Goal: Transaction & Acquisition: Purchase product/service

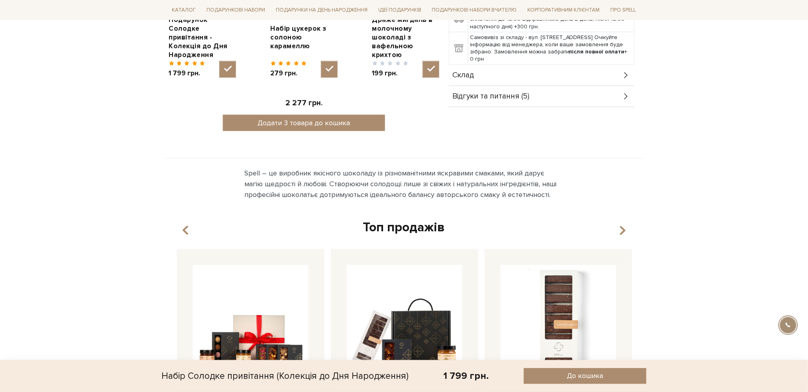
scroll to position [425, 0]
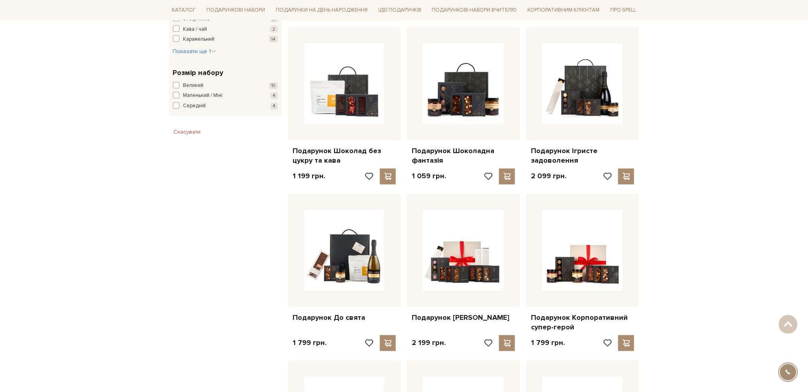
scroll to position [479, 0]
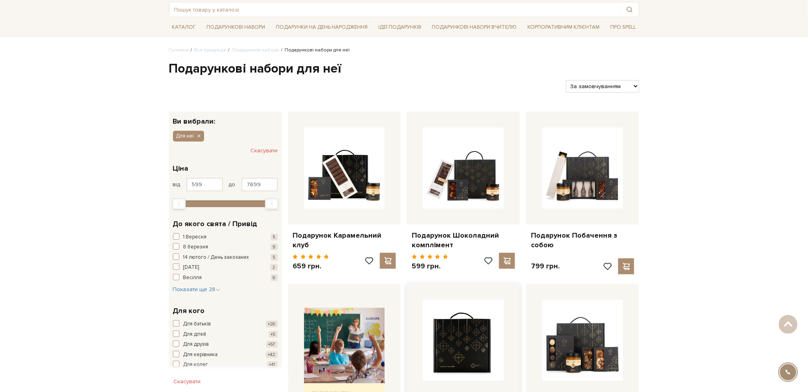
scroll to position [0, 0]
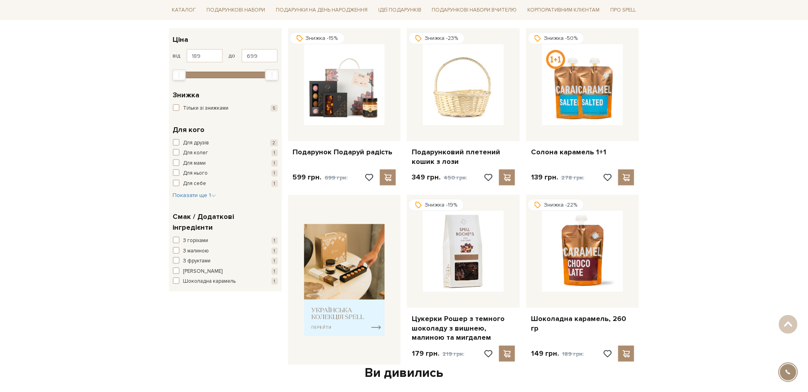
scroll to position [106, 0]
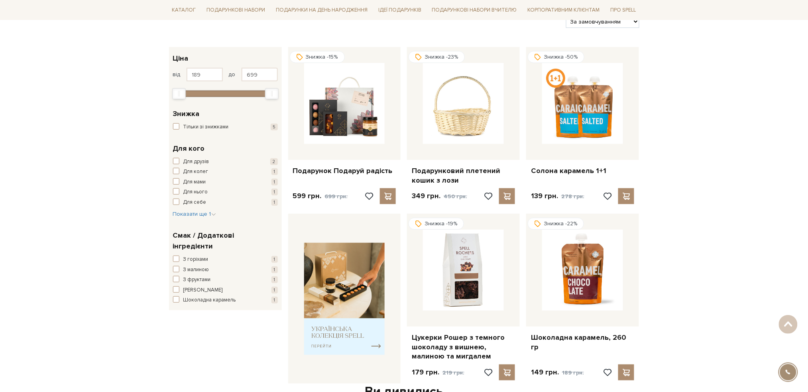
click at [75, 153] on div "Головна Вся продукція SALE SALE Фільтри За замовчуванням За Ціною (зростання) З…" at bounding box center [404, 314] width 808 height 665
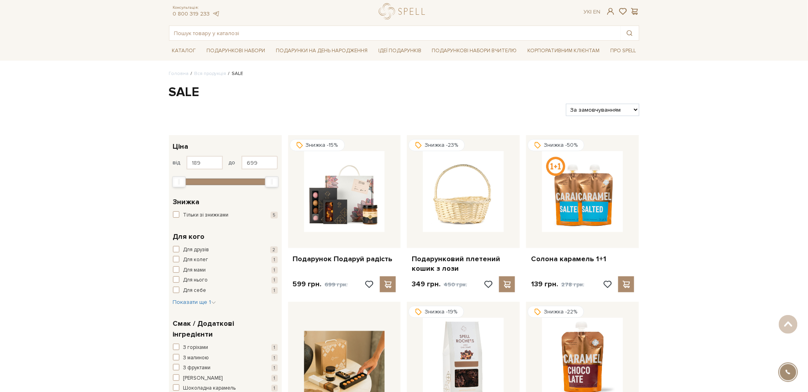
scroll to position [0, 0]
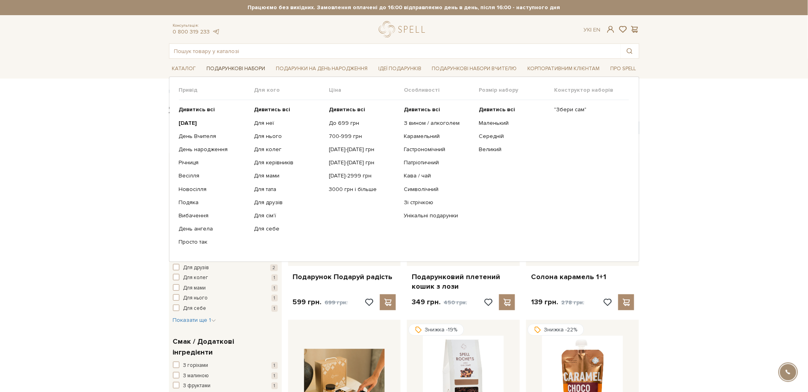
click at [217, 68] on link "Подарункові набори" at bounding box center [235, 69] width 65 height 12
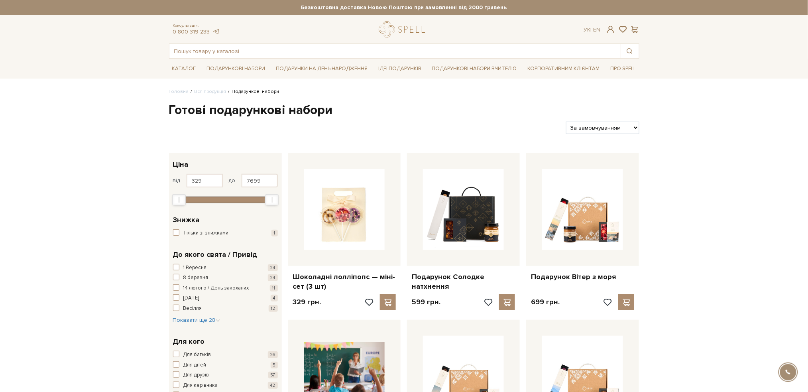
click at [632, 129] on select "За замовчуванням За Ціною (зростання) За Ціною (зменшення) Новинки За популярні…" at bounding box center [602, 128] width 73 height 12
select select "https://spellchocolate.com/our-productions/podarunkovi-box/?sort=p.price&order=…"
click at [566, 122] on select "За замовчуванням За Ціною (зростання) За Ціною (зменшення) Новинки За популярні…" at bounding box center [602, 128] width 73 height 12
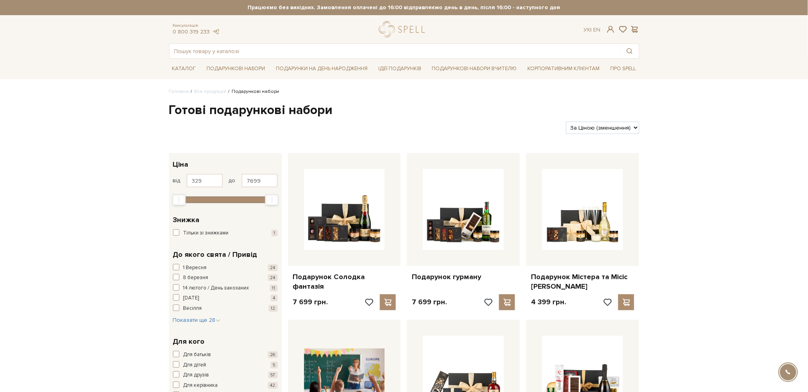
click at [632, 129] on select "За замовчуванням За Ціною (зростання) За Ціною (зменшення) Новинки За популярні…" at bounding box center [602, 128] width 73 height 12
select select "https://spellchocolate.com/our-productions/podarunkovi-box/?sort=p.price&order=…"
click at [566, 122] on select "За замовчуванням За Ціною (зростання) За Ціною (зменшення) Новинки За популярні…" at bounding box center [602, 128] width 73 height 12
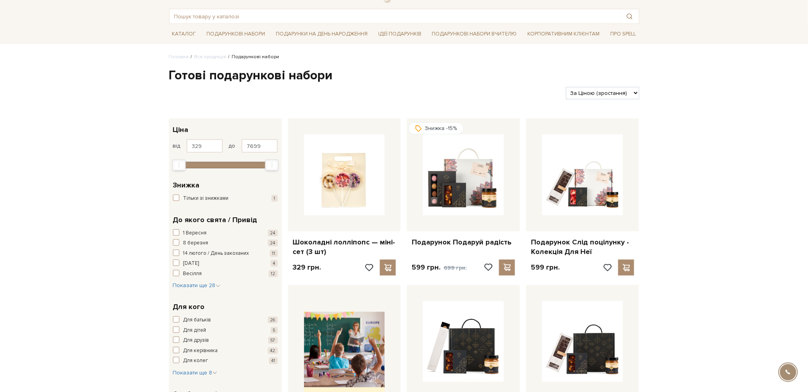
scroll to position [53, 0]
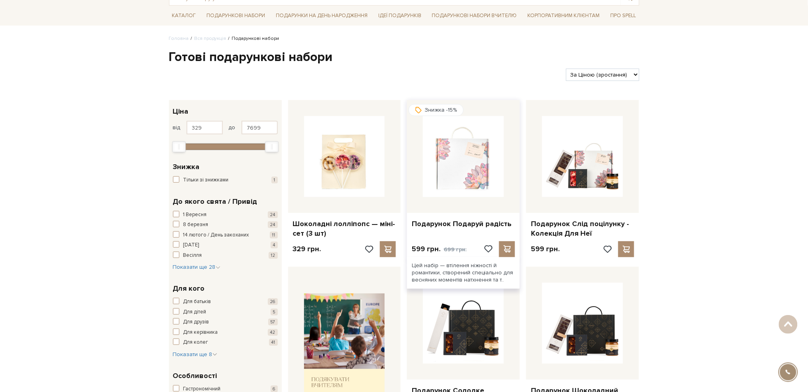
click at [473, 166] on img at bounding box center [463, 156] width 81 height 81
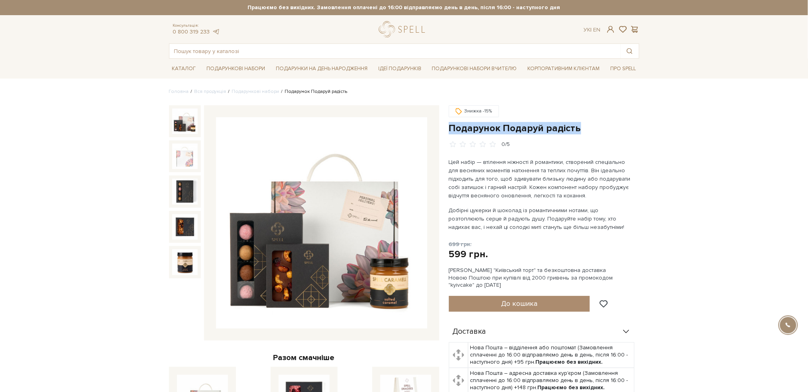
drag, startPoint x: 583, startPoint y: 130, endPoint x: 444, endPoint y: 124, distance: 138.6
click at [444, 124] on div "Знижка -15% Подарунок Подаруй радість 0/5 699 грн. 599 грн. Оплата частинами:" at bounding box center [544, 329] width 200 height 449
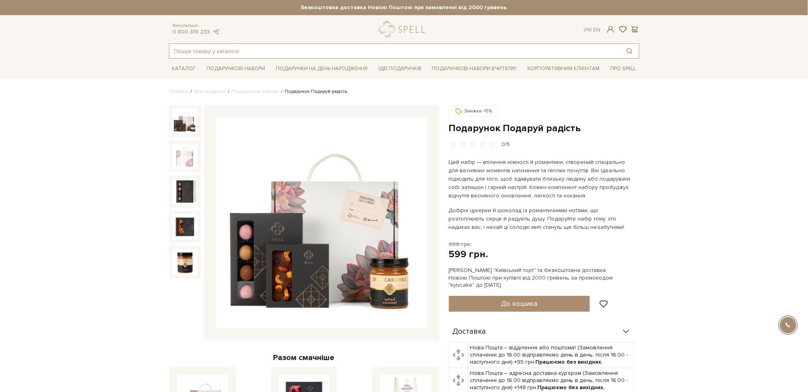
click at [286, 48] on input "text" at bounding box center [395, 51] width 451 height 14
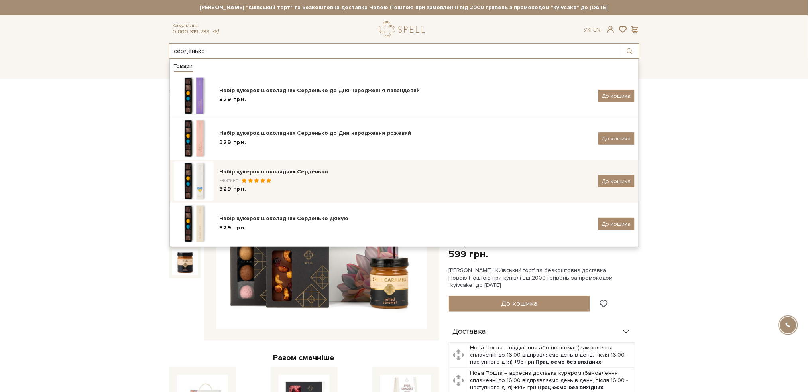
type input "серденько"
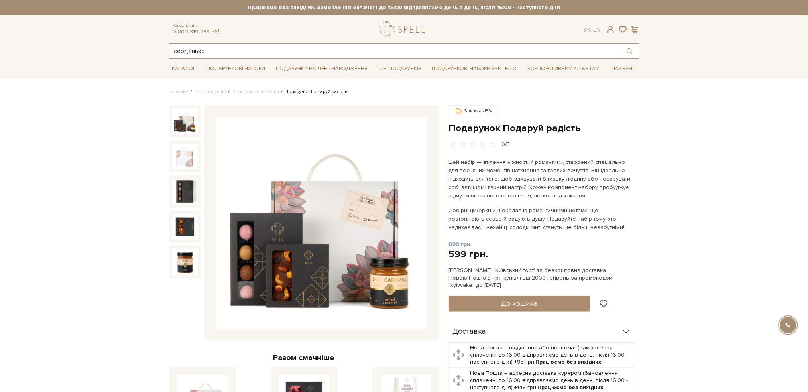
click at [245, 46] on input "серденько" at bounding box center [395, 51] width 451 height 14
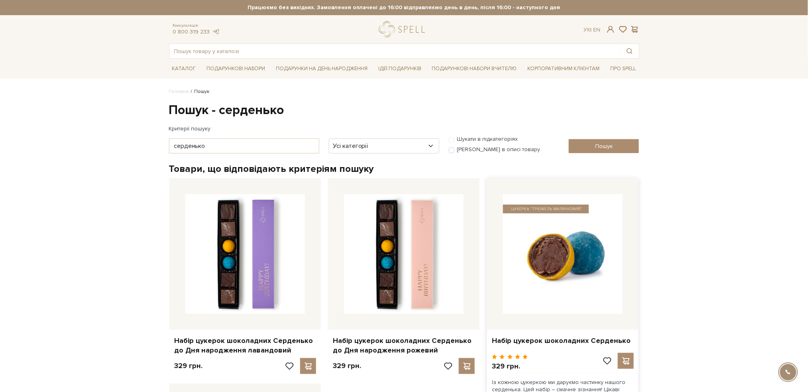
click at [587, 249] on img at bounding box center [563, 254] width 120 height 120
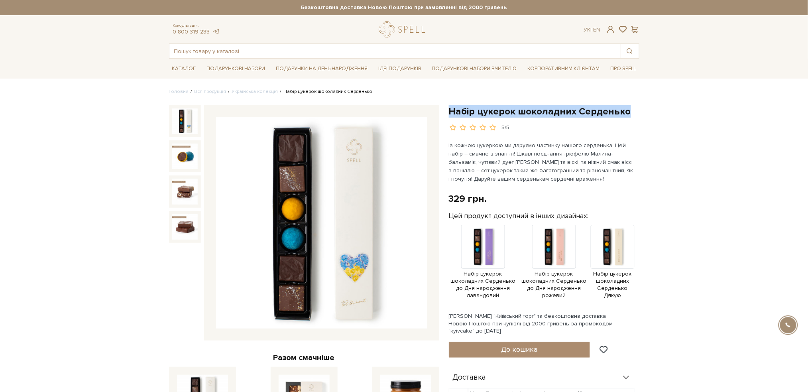
drag, startPoint x: 632, startPoint y: 109, endPoint x: 449, endPoint y: 99, distance: 183.0
copy h1 "Набір цукерок шоколадних Серденько"
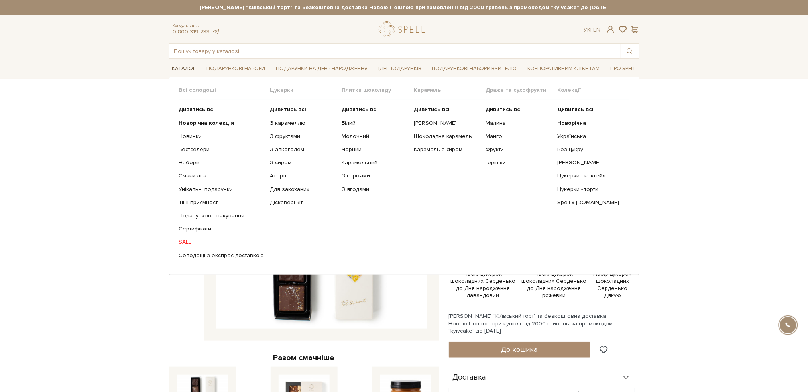
click at [182, 65] on link "Каталог" at bounding box center [184, 69] width 30 height 12
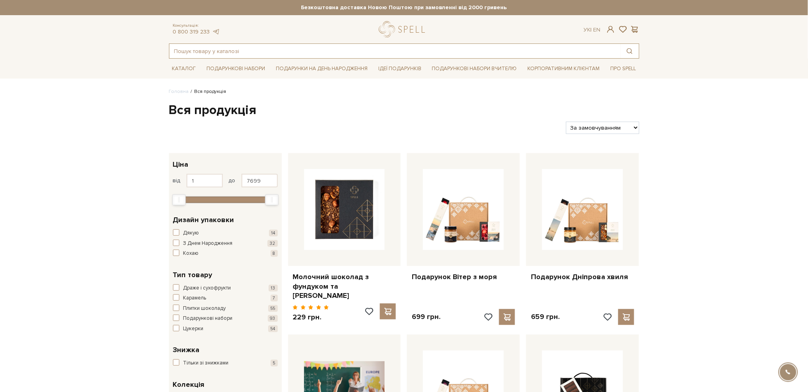
click at [263, 50] on input "text" at bounding box center [395, 51] width 451 height 14
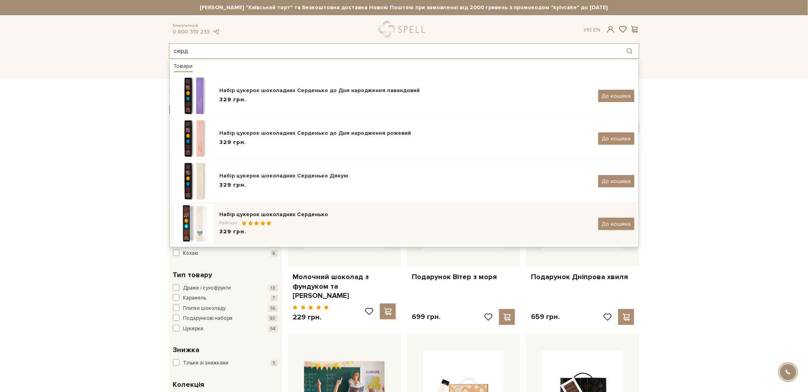
type input "серд"
click at [197, 227] on img at bounding box center [194, 224] width 40 height 40
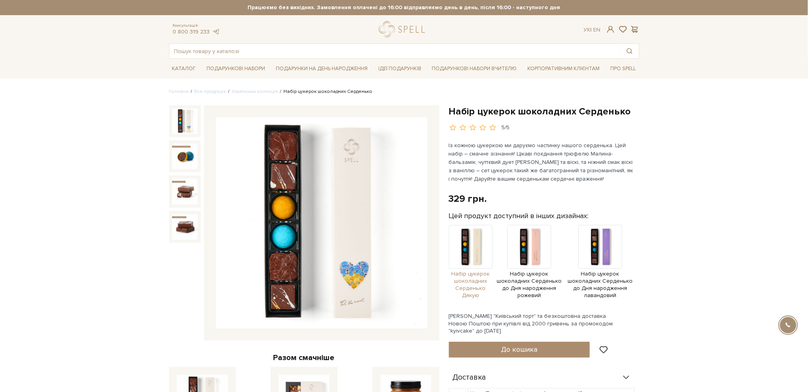
click at [474, 245] on img at bounding box center [471, 247] width 44 height 44
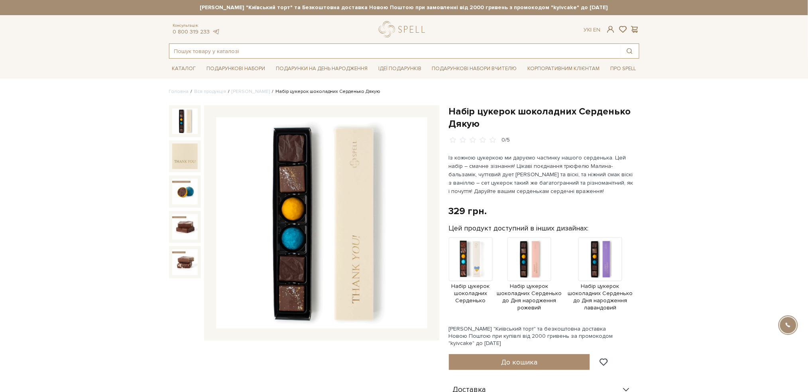
click at [233, 46] on input "text" at bounding box center [395, 51] width 451 height 14
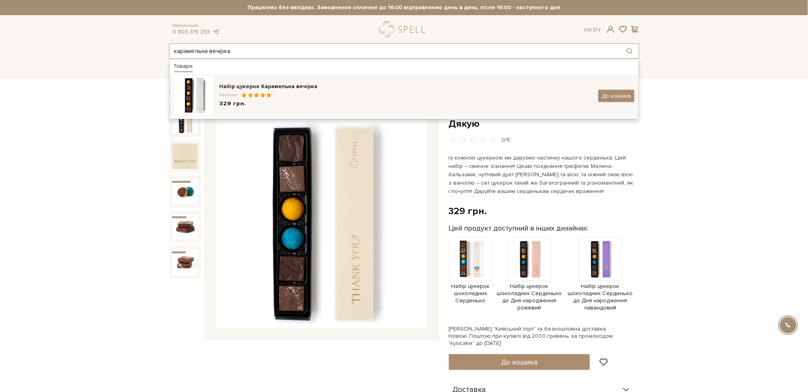
type input "карамельна вечірка"
click at [254, 84] on div "Набір цукерок Карамельна вечірка" at bounding box center [406, 87] width 373 height 8
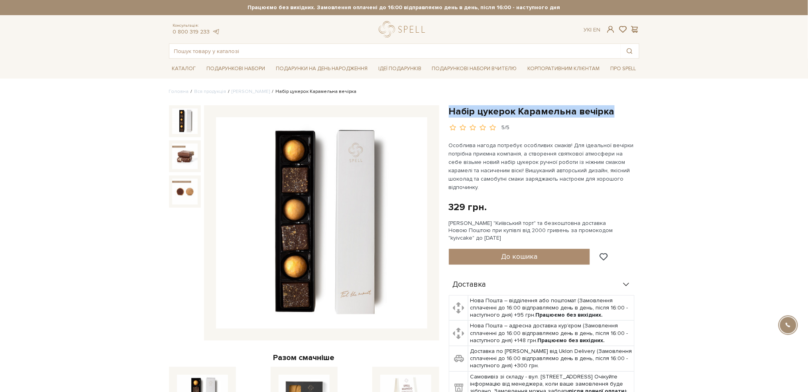
drag, startPoint x: 615, startPoint y: 112, endPoint x: 450, endPoint y: 106, distance: 164.4
click at [450, 106] on h1 "Набір цукерок Карамельна вечірка" at bounding box center [544, 111] width 191 height 12
copy h1 "Набір цукерок Карамельна вечірка"
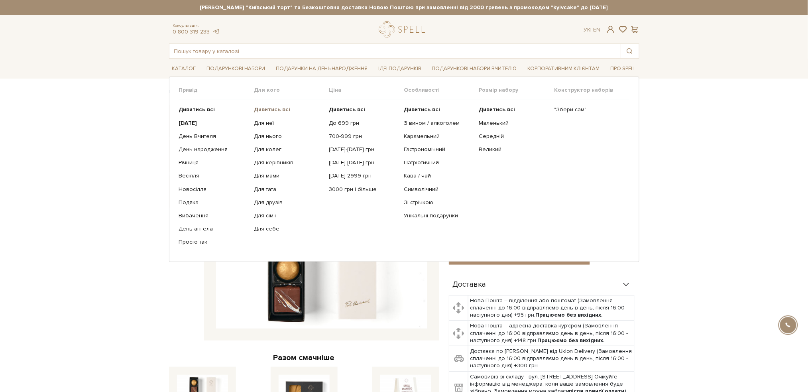
click at [281, 108] on b "Дивитись всі" at bounding box center [272, 109] width 36 height 7
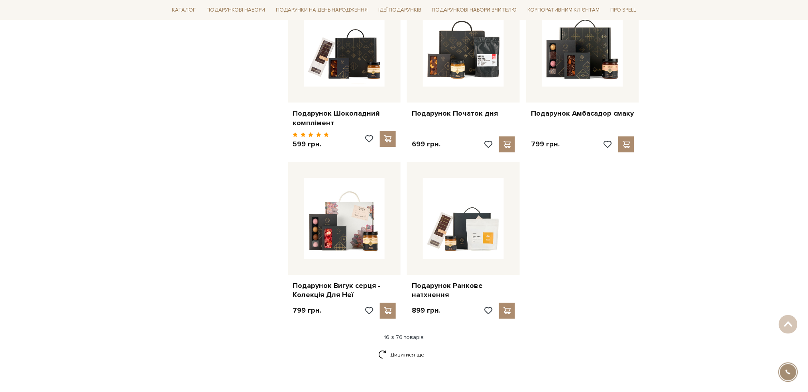
scroll to position [851, 0]
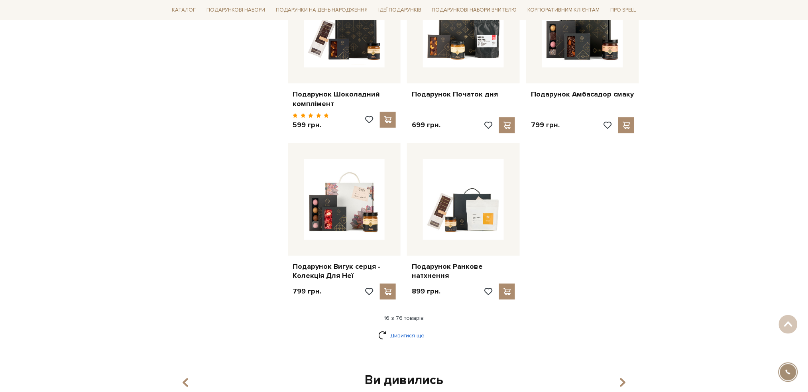
click at [404, 329] on link "Дивитися ще" at bounding box center [404, 336] width 52 height 14
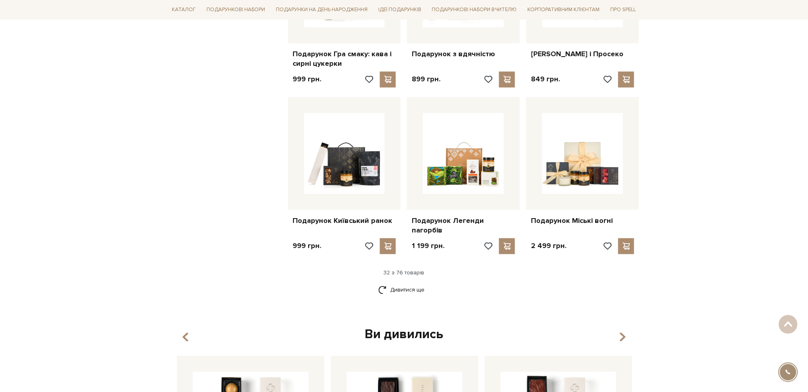
scroll to position [1755, 0]
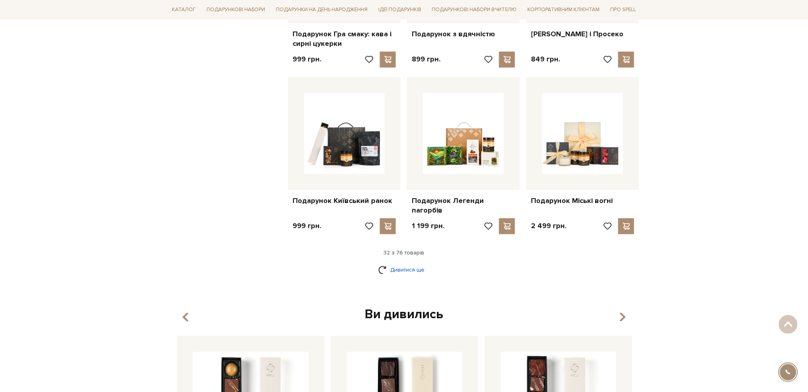
click at [417, 263] on link "Дивитися ще" at bounding box center [404, 270] width 52 height 14
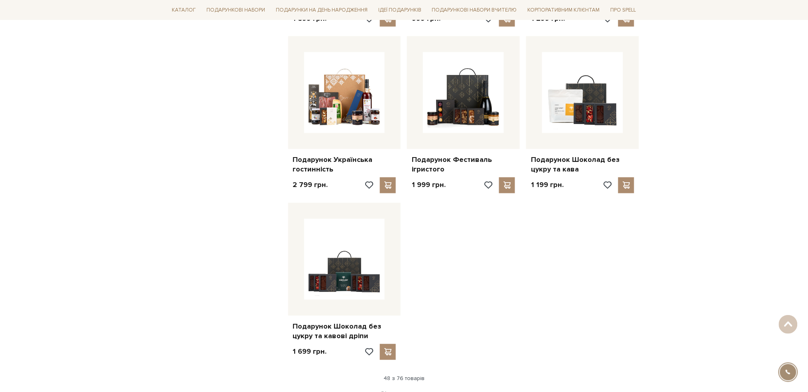
scroll to position [2659, 0]
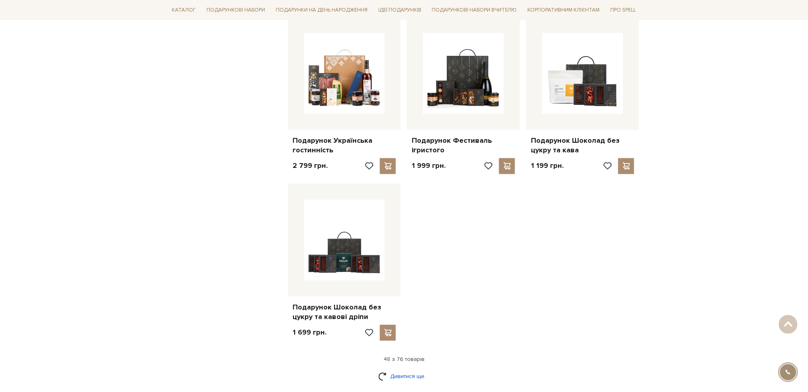
click at [410, 370] on link "Дивитися ще" at bounding box center [404, 377] width 52 height 14
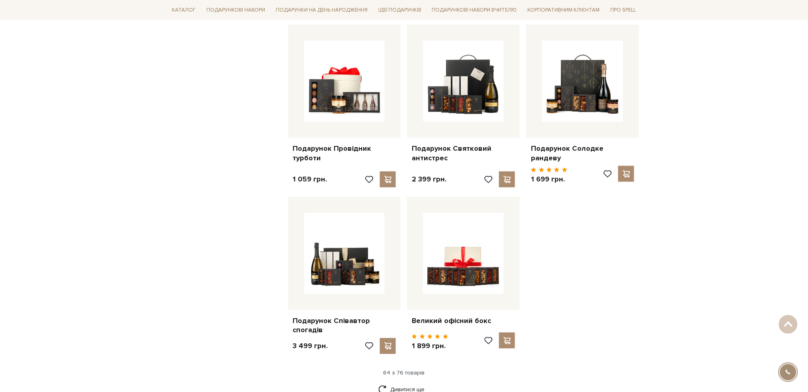
scroll to position [3510, 0]
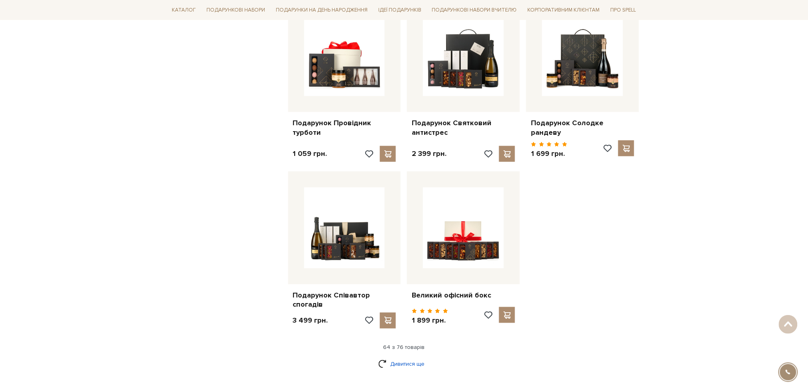
click at [400, 357] on link "Дивитися ще" at bounding box center [404, 364] width 52 height 14
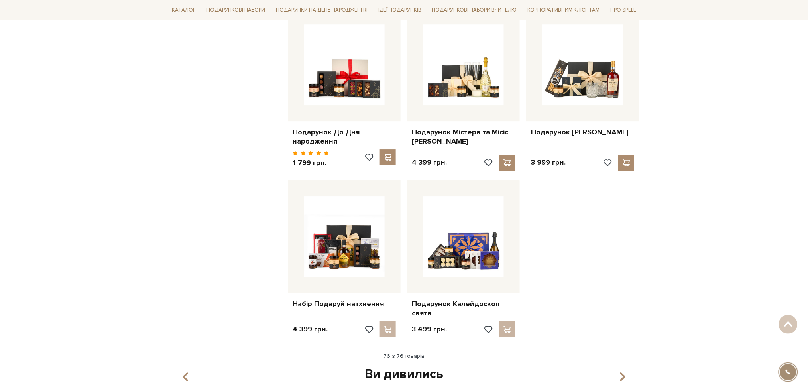
scroll to position [4254, 0]
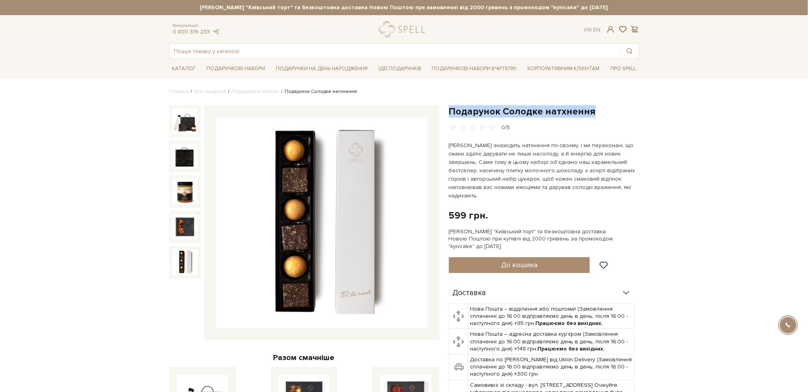
drag, startPoint x: 599, startPoint y: 108, endPoint x: 451, endPoint y: 108, distance: 148.4
click at [451, 108] on h1 "Подарунок Солодке натхнення" at bounding box center [544, 111] width 191 height 12
copy h1 "Подарунок Солодке натхнення"
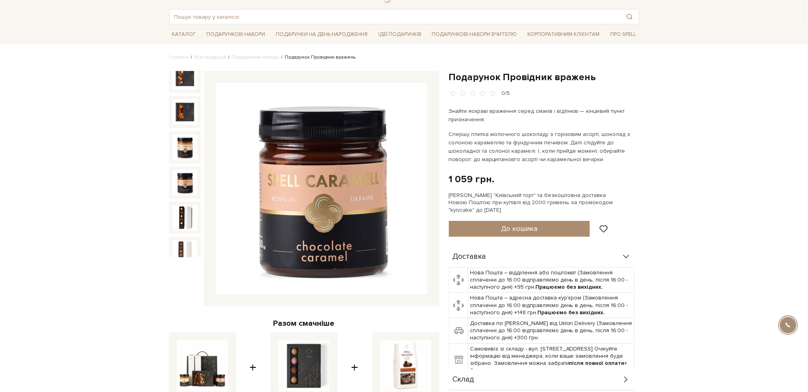
scroll to position [53, 0]
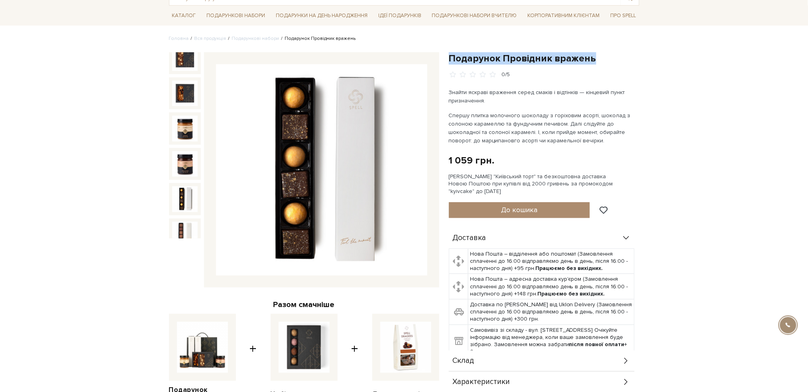
drag, startPoint x: 597, startPoint y: 59, endPoint x: 448, endPoint y: 49, distance: 149.2
copy h1 "Подарунок Провідник вражень"
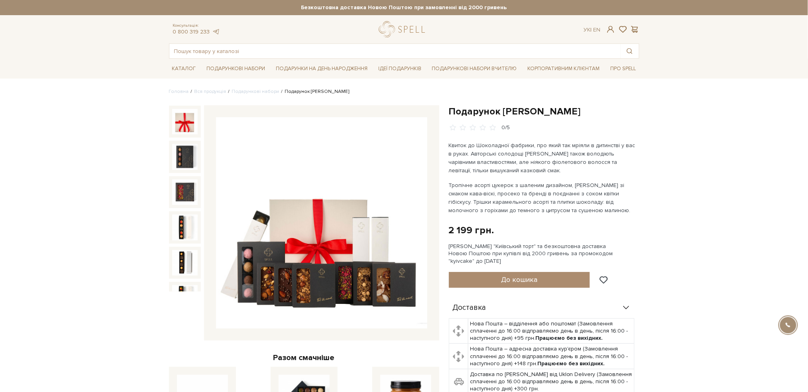
scroll to position [53, 0]
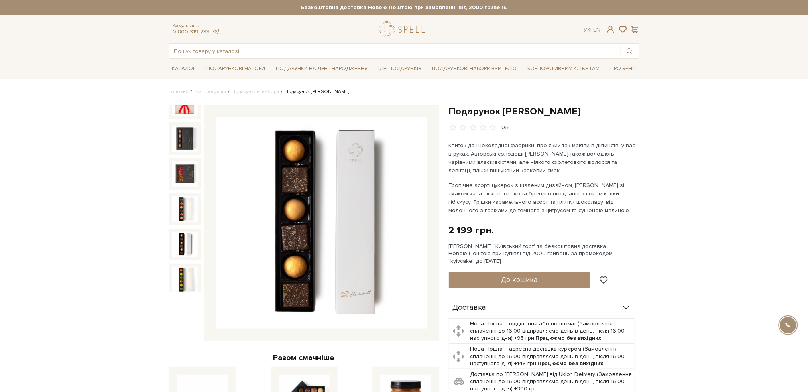
click at [183, 238] on img at bounding box center [185, 245] width 26 height 26
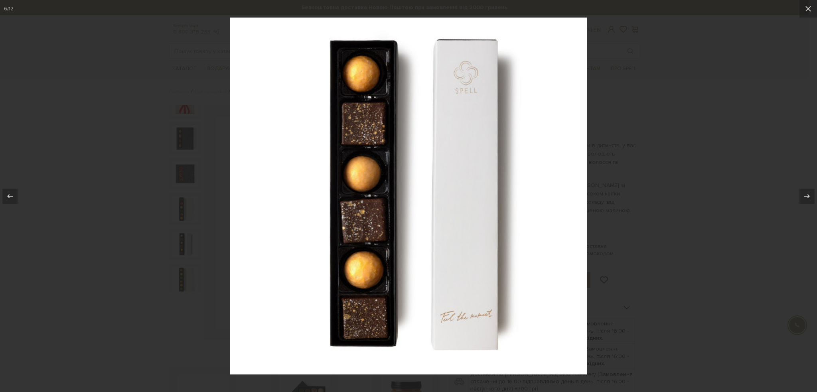
click at [658, 185] on div at bounding box center [408, 196] width 817 height 392
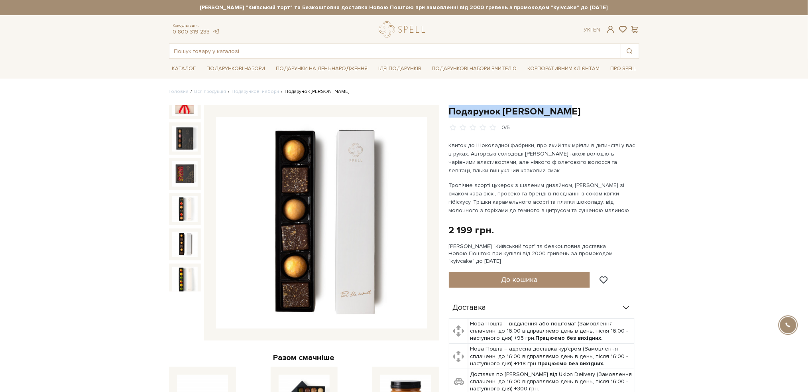
drag, startPoint x: 560, startPoint y: 106, endPoint x: 451, endPoint y: 104, distance: 109.3
copy h1 "Подарунок Віллі Вонки"
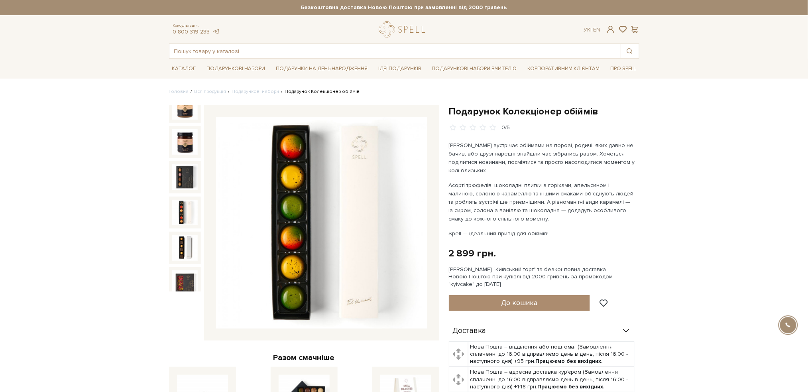
scroll to position [160, 0]
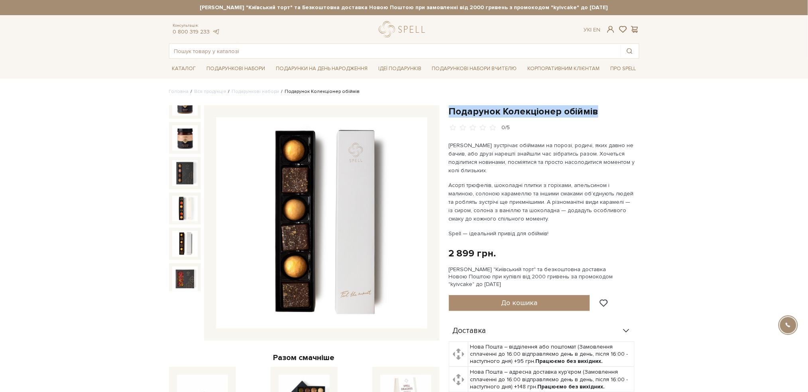
drag, startPoint x: 608, startPoint y: 109, endPoint x: 447, endPoint y: 105, distance: 160.8
click at [447, 105] on div "Подарунок Колекціонер обіймів 0/5 Мама зустрічає обіймами на порозі, родичі, як…" at bounding box center [544, 333] width 200 height 457
copy h1 "Подарунок Колекціонер обіймів"
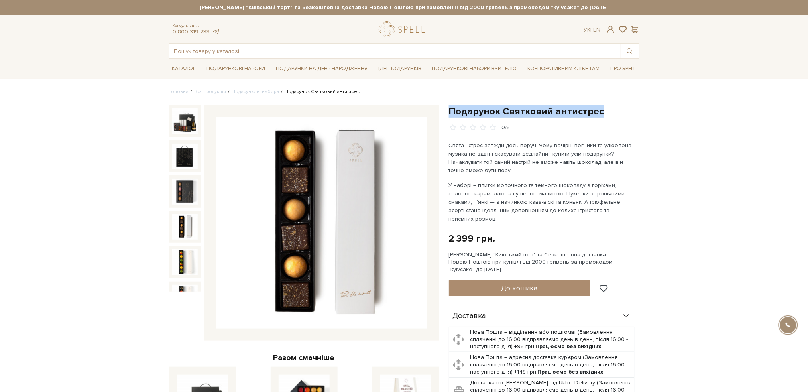
drag, startPoint x: 596, startPoint y: 110, endPoint x: 451, endPoint y: 103, distance: 145.4
copy h1 "Подарунок Святковий антистрес"
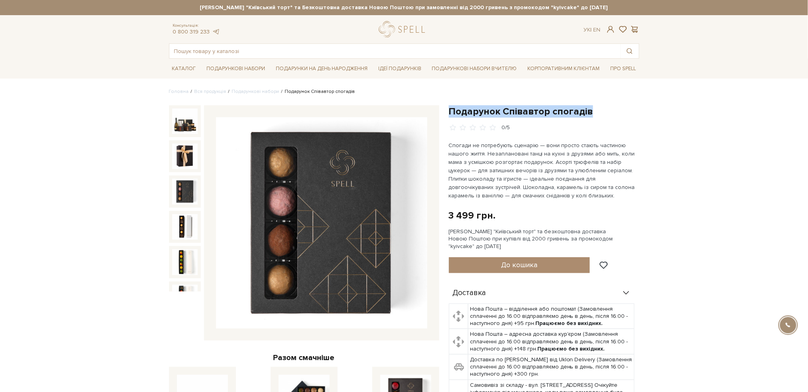
drag, startPoint x: 512, startPoint y: 117, endPoint x: 449, endPoint y: 109, distance: 63.5
click at [449, 109] on h1 "Подарунок Співавтор спогадів" at bounding box center [544, 111] width 191 height 12
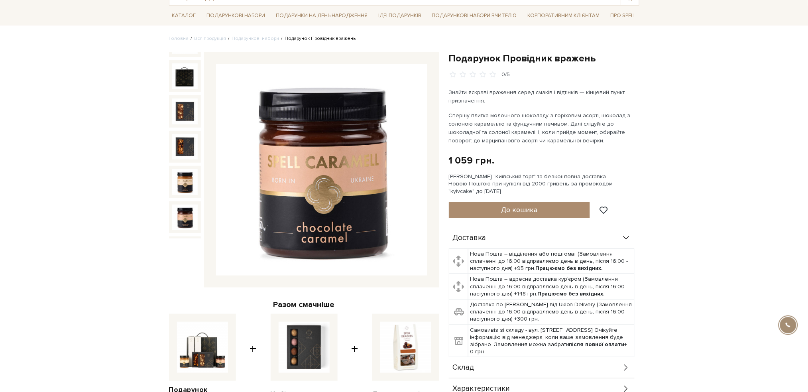
scroll to position [53, 0]
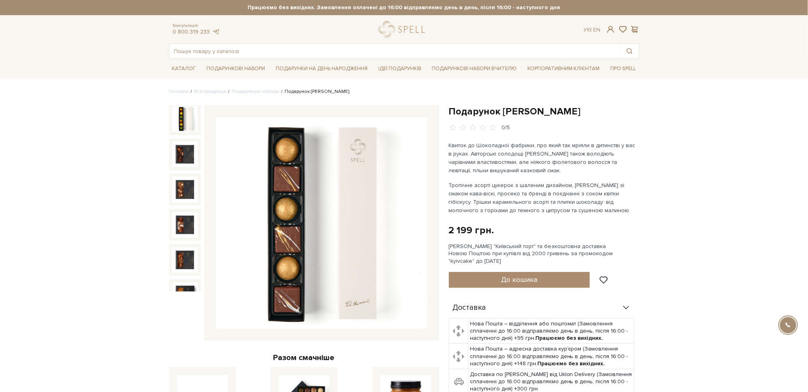
scroll to position [214, 0]
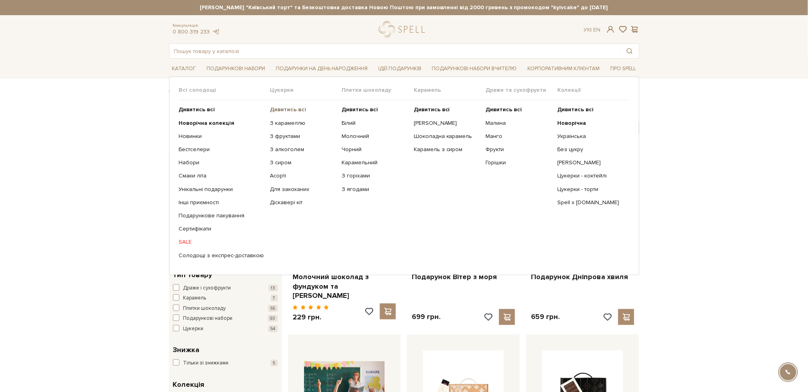
click at [276, 111] on b "Дивитись всі" at bounding box center [288, 109] width 36 height 7
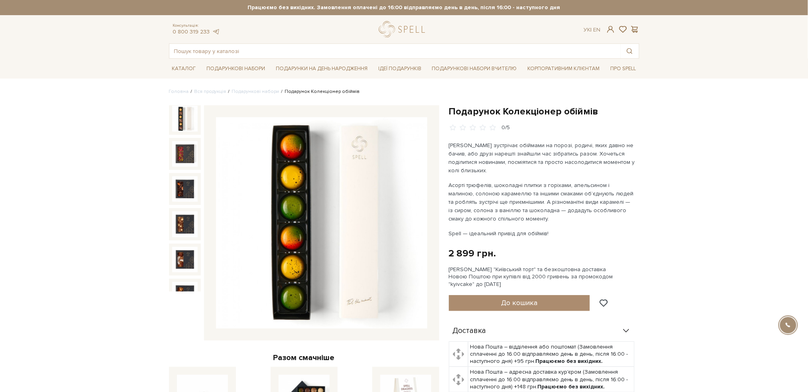
scroll to position [289, 0]
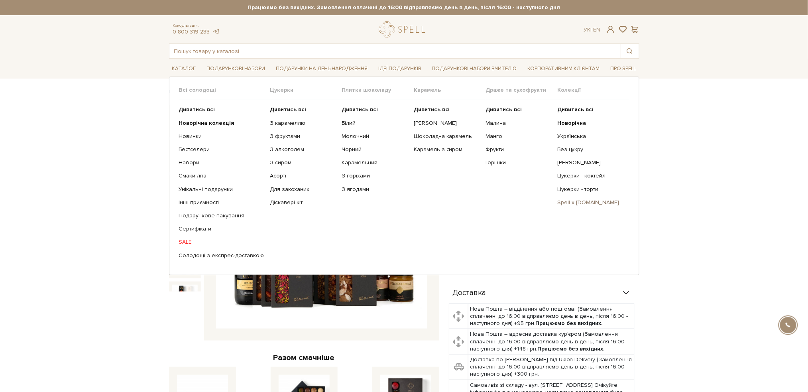
click at [572, 205] on link "Spell x [DOMAIN_NAME]" at bounding box center [591, 202] width 66 height 7
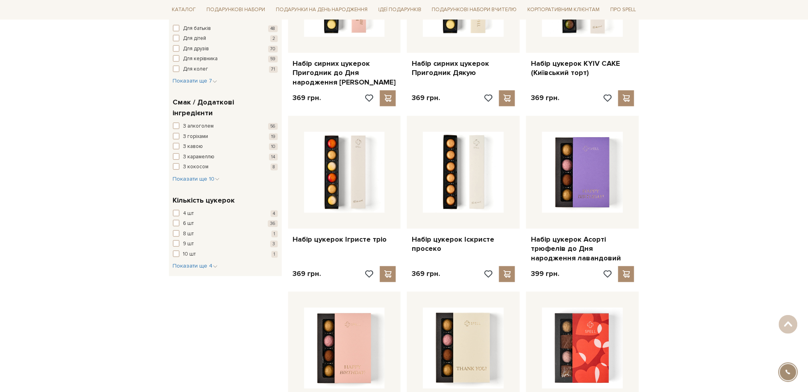
scroll to position [585, 0]
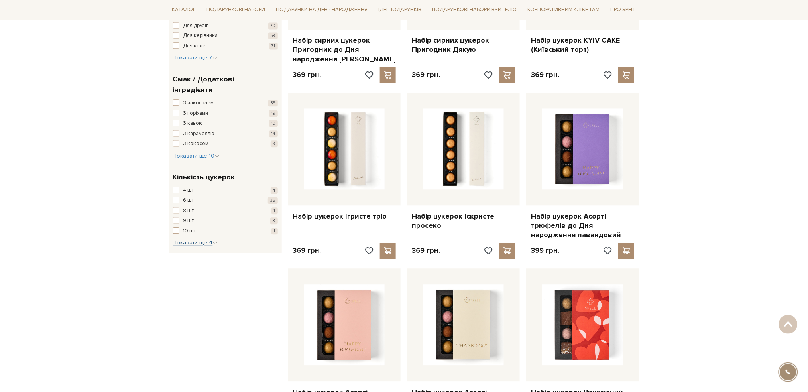
click at [202, 239] on span "Показати ще 4" at bounding box center [195, 242] width 45 height 7
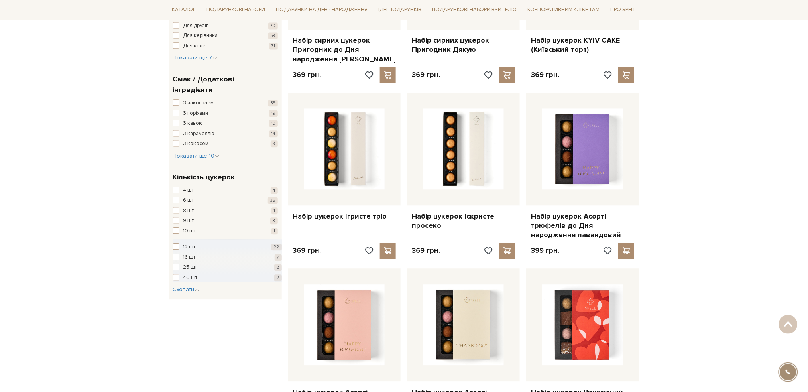
click at [177, 264] on span "button" at bounding box center [176, 267] width 6 height 6
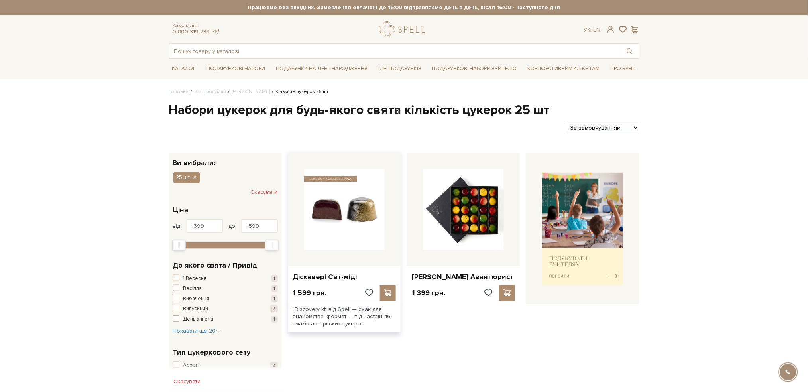
click at [348, 223] on img at bounding box center [344, 209] width 81 height 81
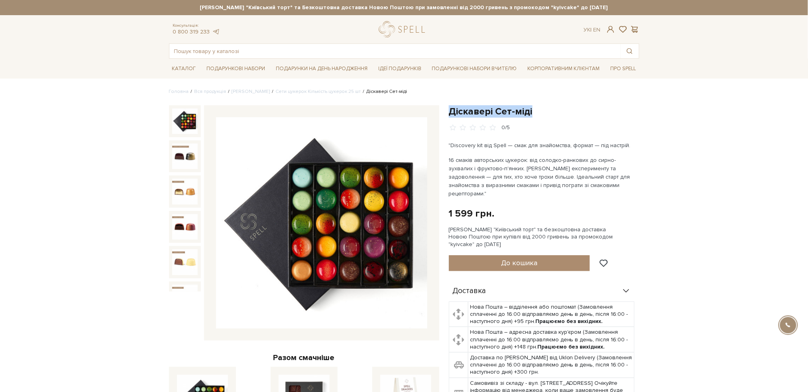
drag, startPoint x: 532, startPoint y: 110, endPoint x: 448, endPoint y: 107, distance: 84.2
click at [448, 107] on div "Діскавері Сет-міді 0/5 "Discovery kit від Spell — смак для знайомства, формат —…" at bounding box center [544, 320] width 200 height 431
copy h1 "Діскавері Сет-міді"
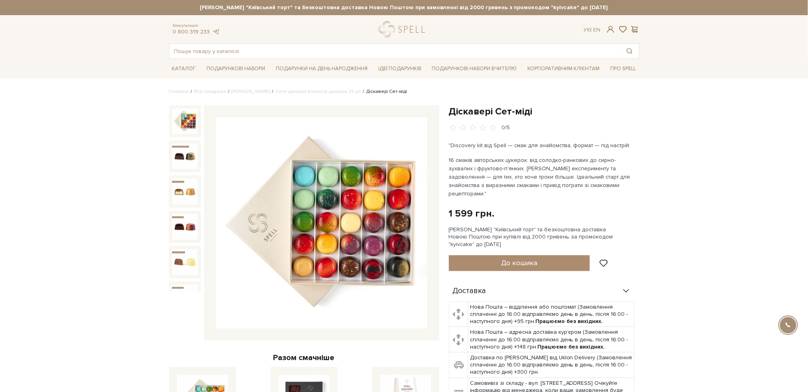
click at [108, 56] on header "[PERSON_NAME] "Київський торт" та Безкоштовна доставка Новою Поштою при замовле…" at bounding box center [404, 29] width 808 height 59
click at [313, 89] on li "Сети цукерок Кількість цукерок 25 шт" at bounding box center [315, 91] width 91 height 7
click at [309, 93] on link "Сети цукерок Кількість цукерок 25 шт" at bounding box center [318, 92] width 85 height 6
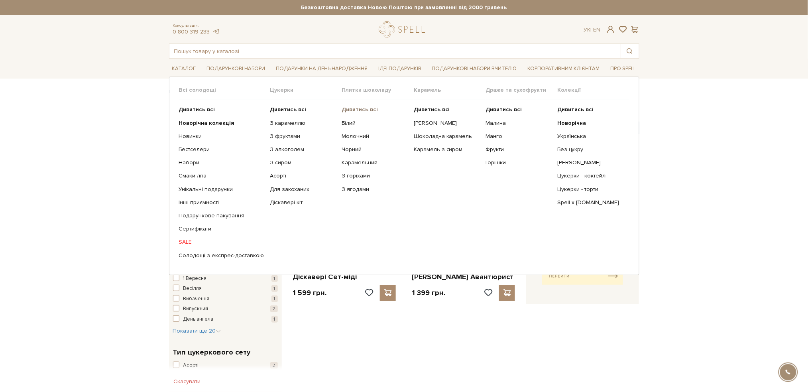
click at [369, 108] on b "Дивитись всі" at bounding box center [360, 109] width 36 height 7
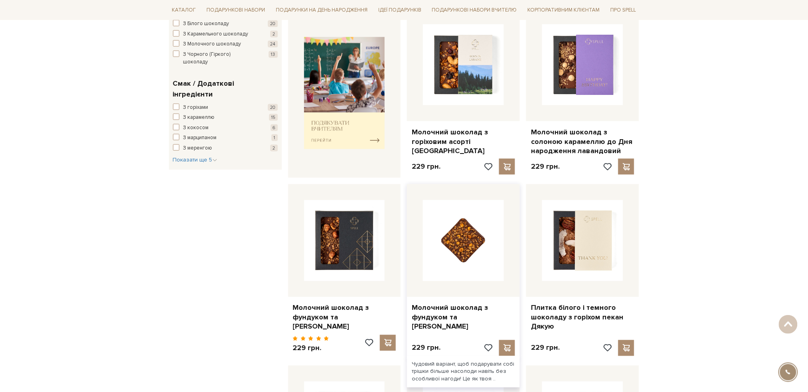
scroll to position [372, 0]
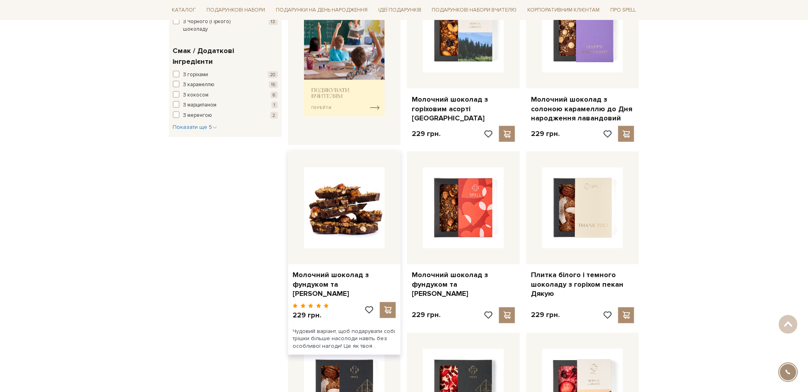
click at [345, 199] on img at bounding box center [344, 208] width 81 height 81
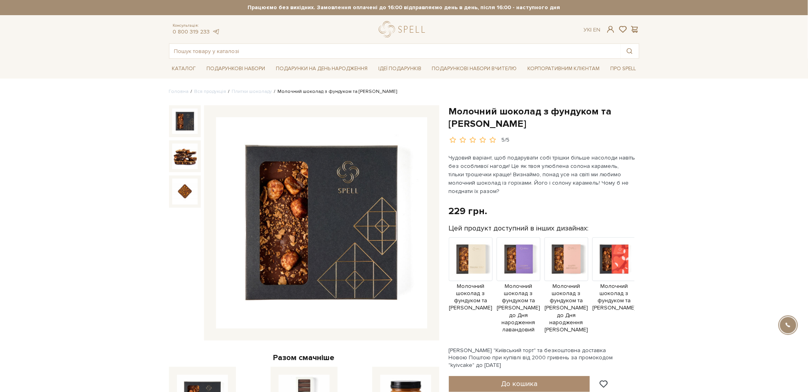
drag, startPoint x: 543, startPoint y: 126, endPoint x: 448, endPoint y: 106, distance: 97.2
click at [448, 106] on div "Молочний шоколад з фундуком та солоною карамеллю 5/5 Чудовий варіант, щоб подар…" at bounding box center [544, 350] width 200 height 490
copy h1 "Молочний шоколад з фундуком та [PERSON_NAME]"
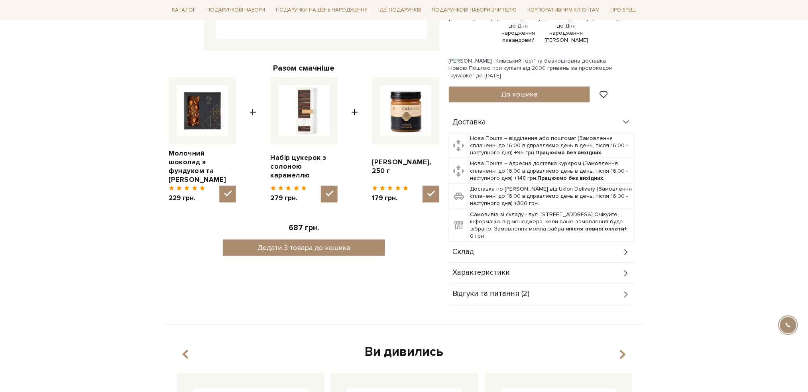
scroll to position [319, 0]
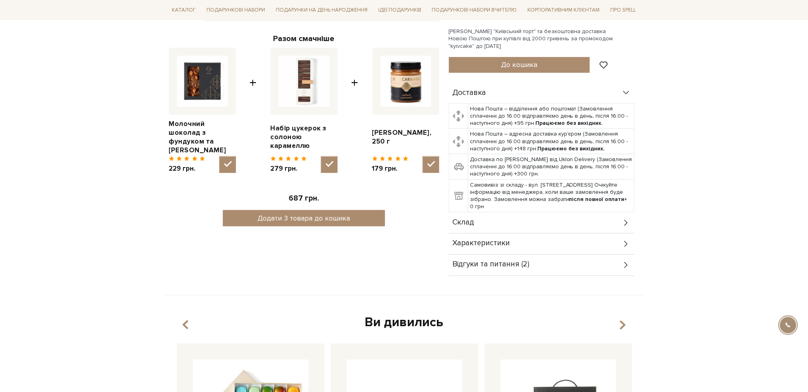
click at [621, 222] on div "Склад" at bounding box center [542, 223] width 186 height 21
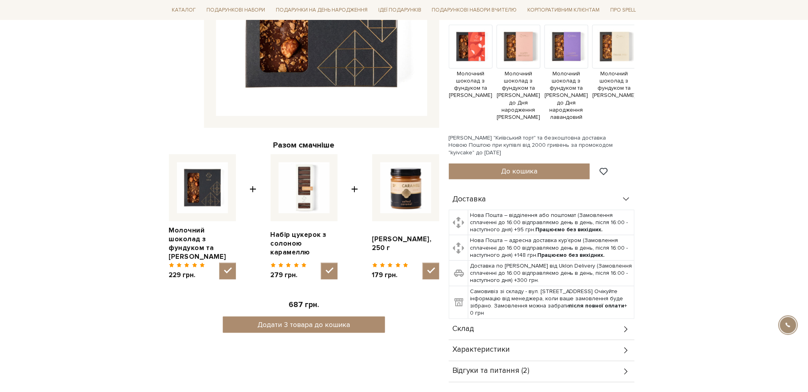
scroll to position [425, 0]
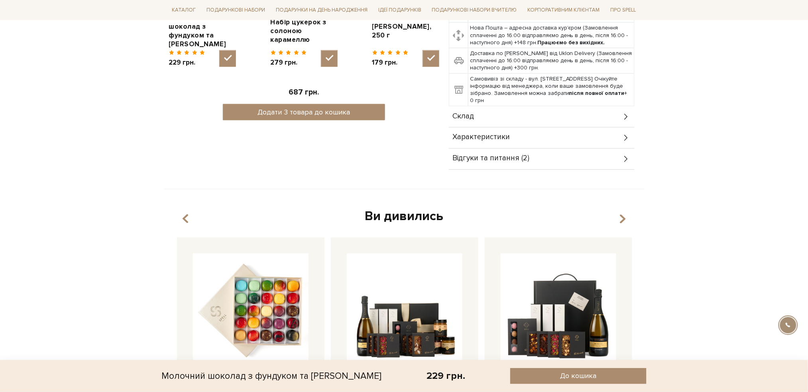
click at [624, 114] on icon at bounding box center [626, 116] width 9 height 9
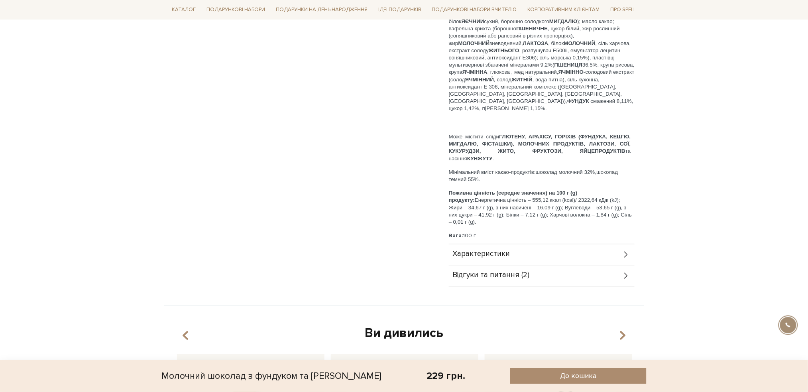
scroll to position [691, 0]
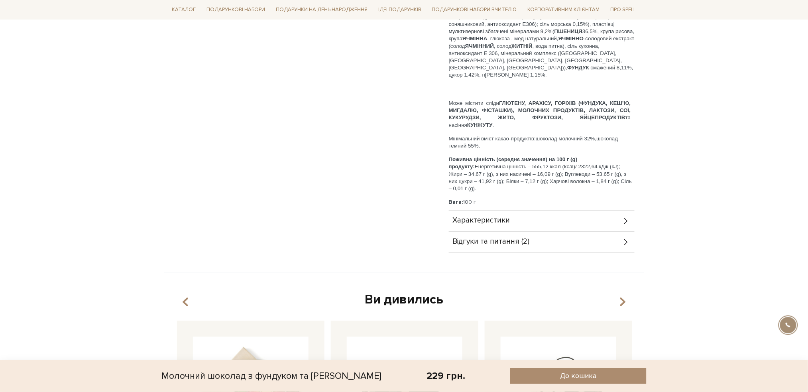
click at [629, 243] on icon at bounding box center [626, 242] width 9 height 9
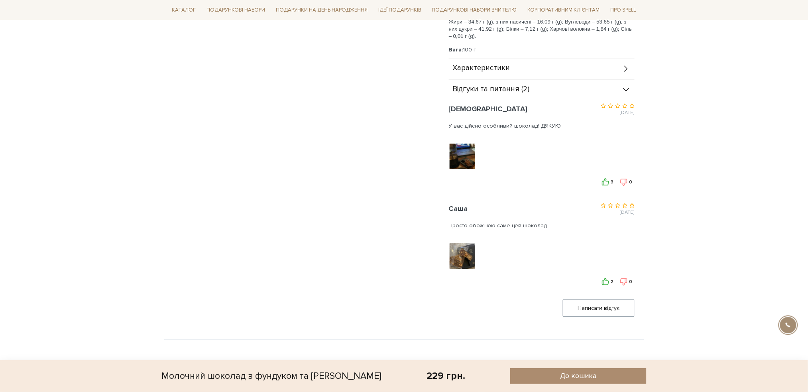
scroll to position [851, 0]
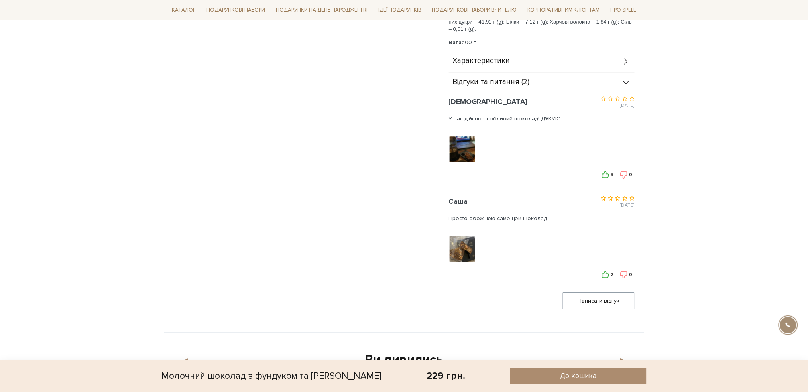
click at [605, 171] on div "[DEMOGRAPHIC_DATA] [DATE]" at bounding box center [542, 139] width 186 height 92
click at [606, 176] on icon at bounding box center [606, 175] width 8 height 8
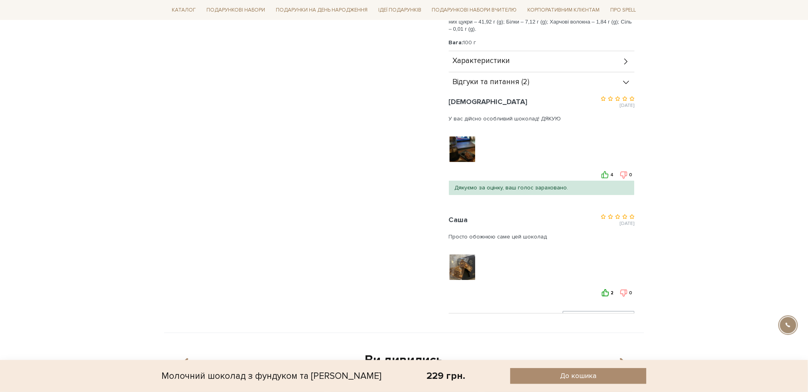
click at [606, 294] on icon at bounding box center [606, 293] width 8 height 8
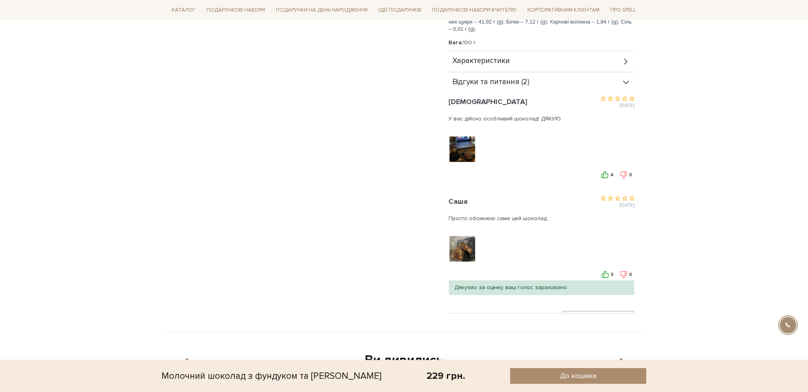
scroll to position [957, 0]
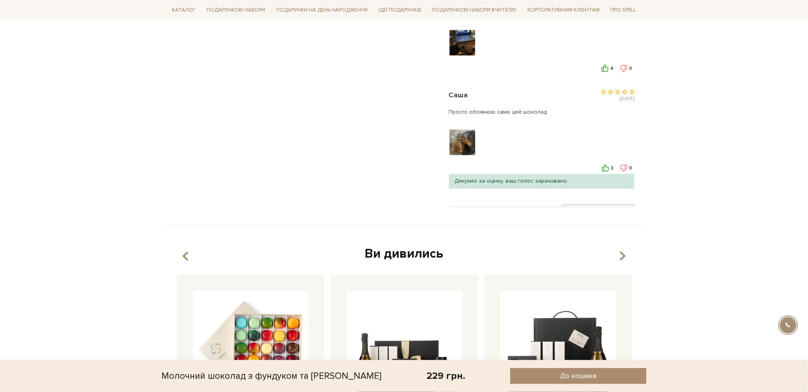
click at [608, 203] on div "[DEMOGRAPHIC_DATA] [DATE] 4" at bounding box center [542, 103] width 186 height 235
click at [607, 206] on span "Написати відгук" at bounding box center [598, 213] width 61 height 16
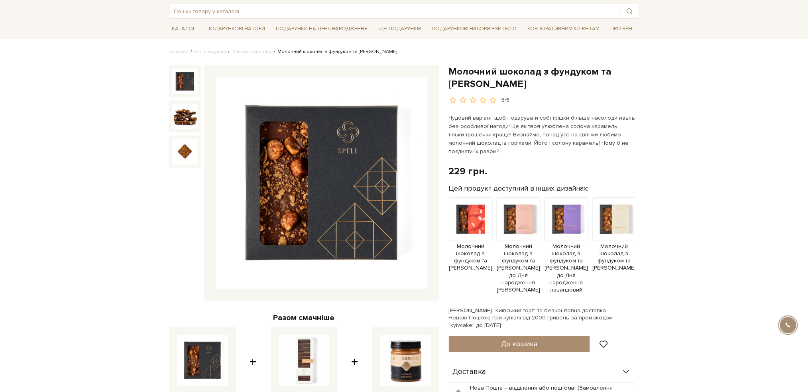
scroll to position [0, 0]
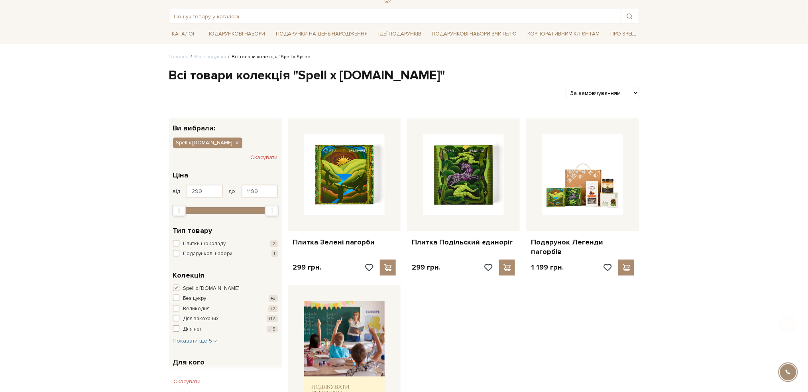
scroll to position [53, 0]
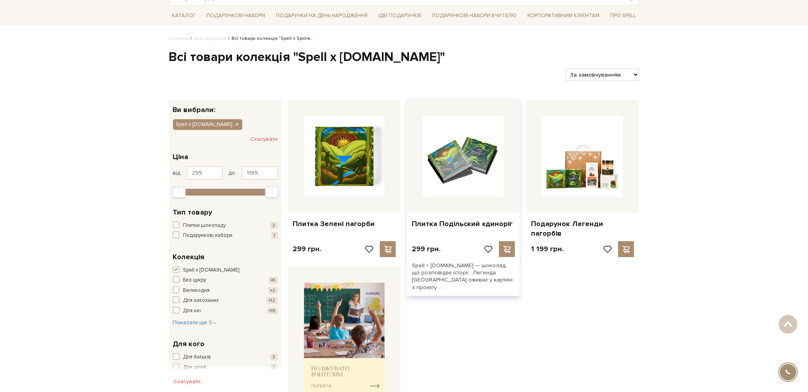
click at [462, 161] on img at bounding box center [463, 156] width 81 height 81
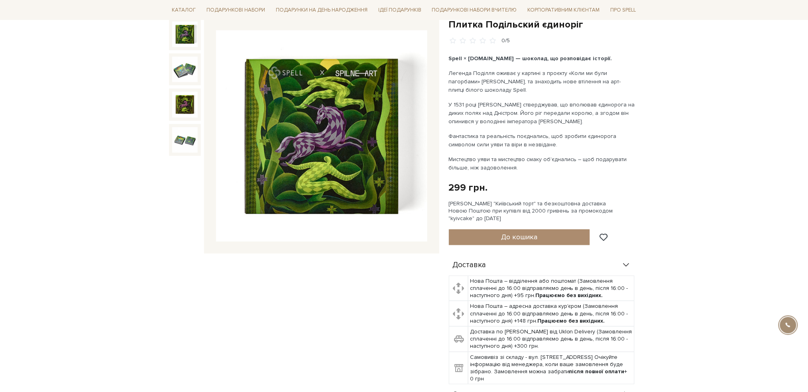
scroll to position [53, 0]
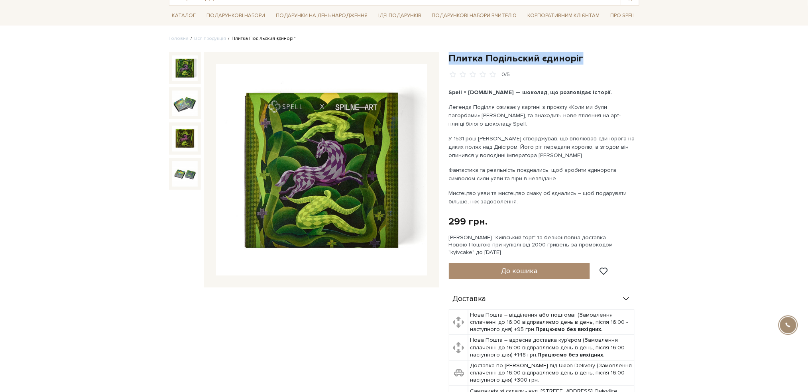
drag, startPoint x: 585, startPoint y: 60, endPoint x: 449, endPoint y: 48, distance: 137.0
copy h1 "Плитка Подільский єдиноріг"
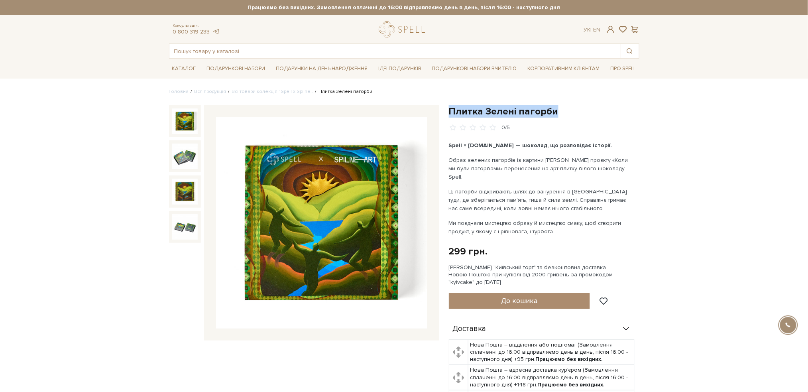
drag, startPoint x: 552, startPoint y: 113, endPoint x: 450, endPoint y: 106, distance: 102.8
click at [450, 106] on h1 "Плитка Зелені пагорби" at bounding box center [544, 111] width 191 height 12
copy h1 "Плитка Зелені пагорби"
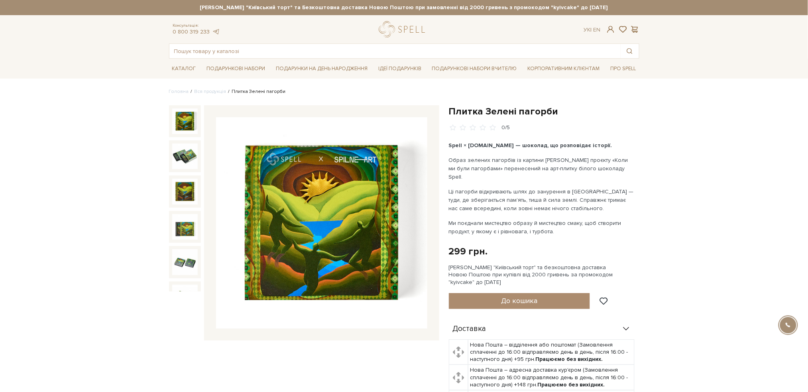
scroll to position [47, 0]
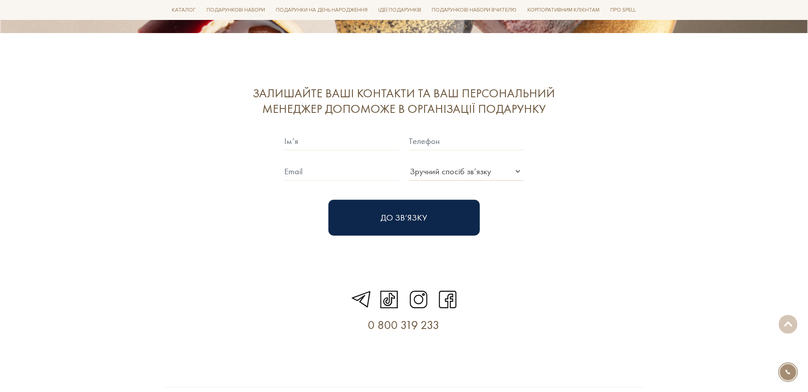
scroll to position [2349, 0]
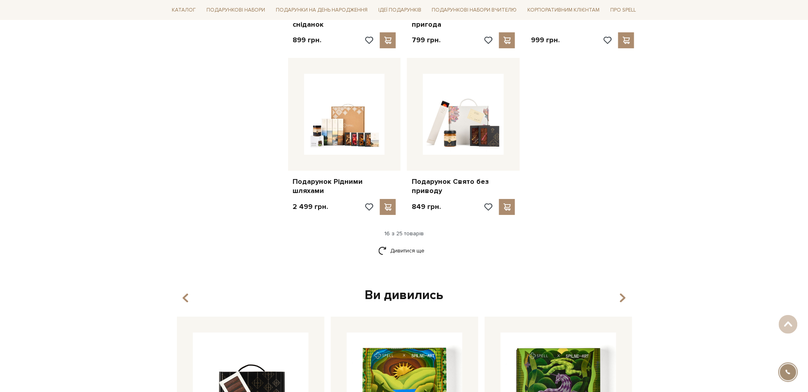
scroll to position [957, 0]
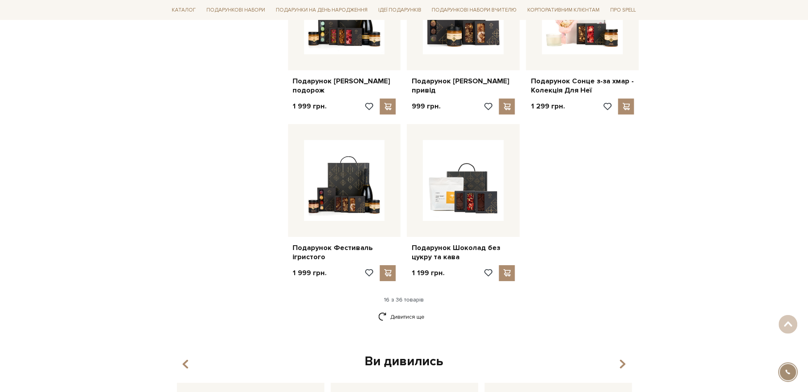
scroll to position [904, 0]
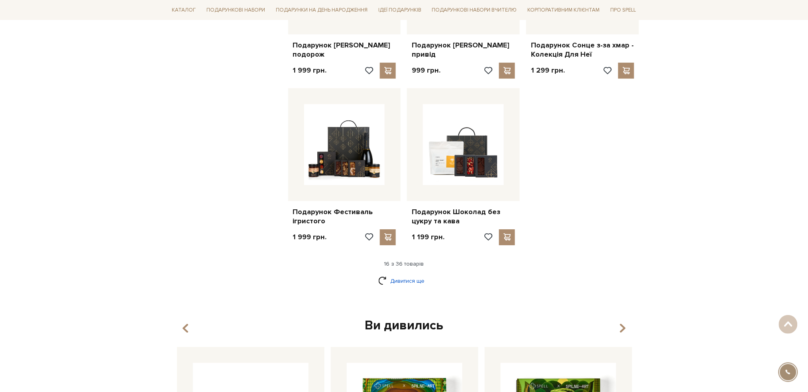
click at [410, 281] on link "Дивитися ще" at bounding box center [404, 281] width 52 height 14
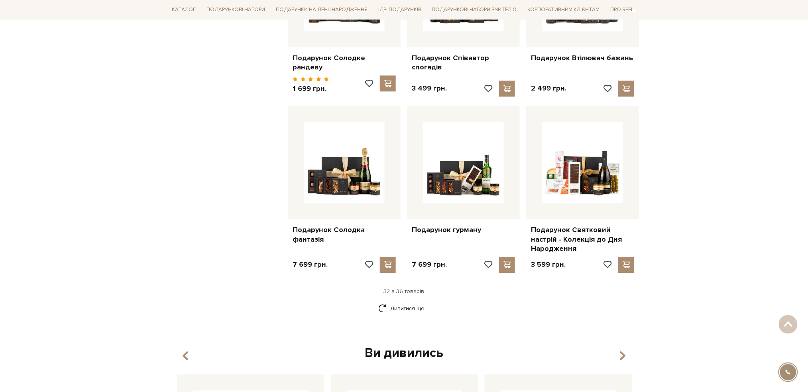
scroll to position [1808, 0]
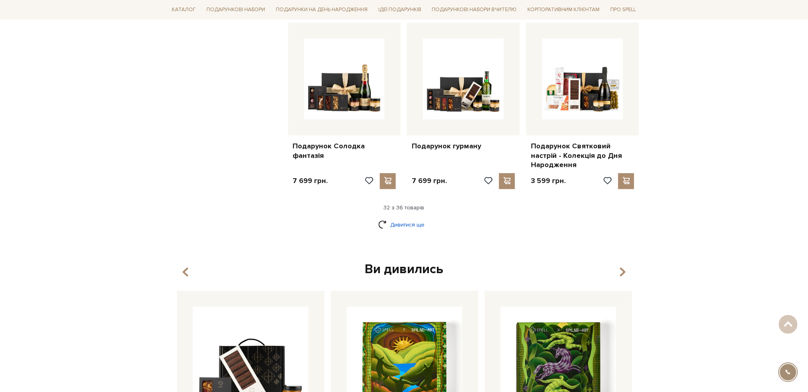
click at [407, 218] on link "Дивитися ще" at bounding box center [404, 225] width 52 height 14
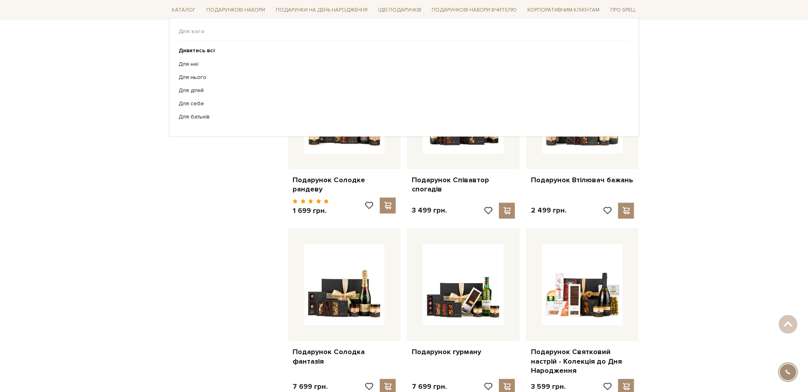
scroll to position [1542, 0]
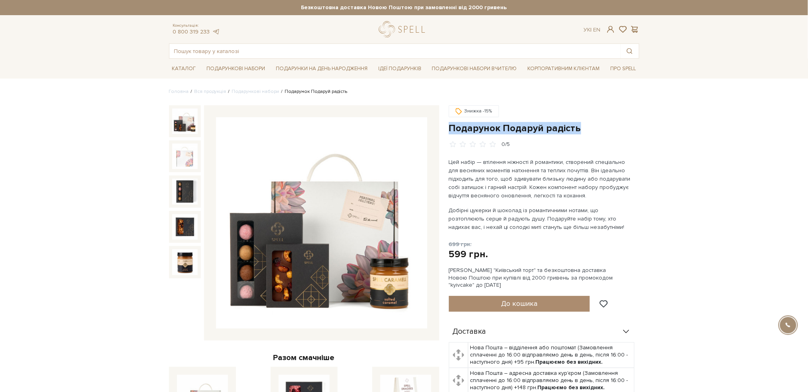
drag, startPoint x: 450, startPoint y: 126, endPoint x: 580, endPoint y: 129, distance: 129.2
click at [580, 129] on h1 "Подарунок Подаруй радість" at bounding box center [544, 128] width 191 height 12
copy h1 "Подарунок Подаруй радість"
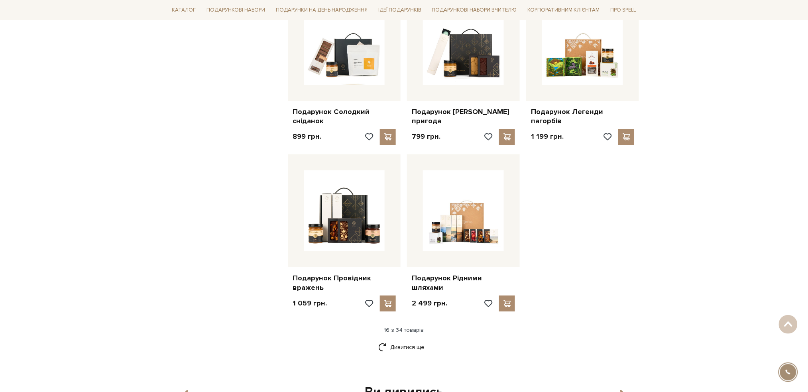
scroll to position [904, 0]
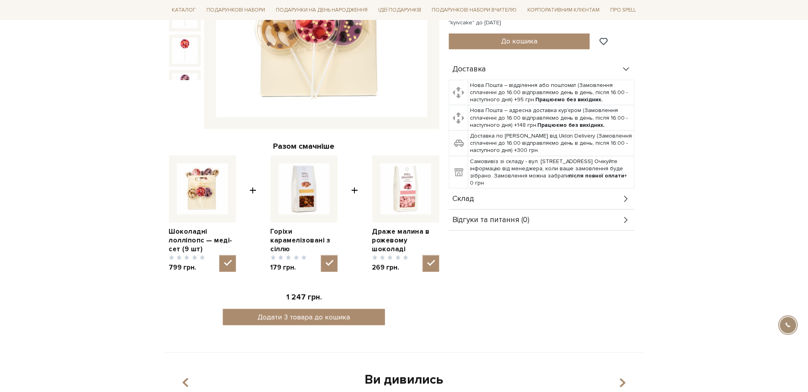
scroll to position [213, 0]
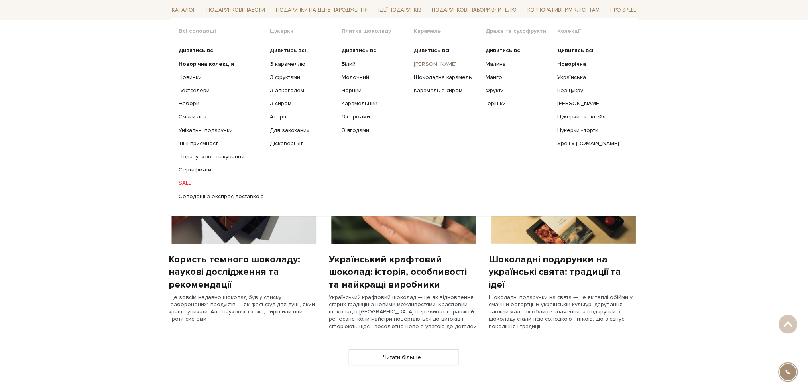
scroll to position [372, 0]
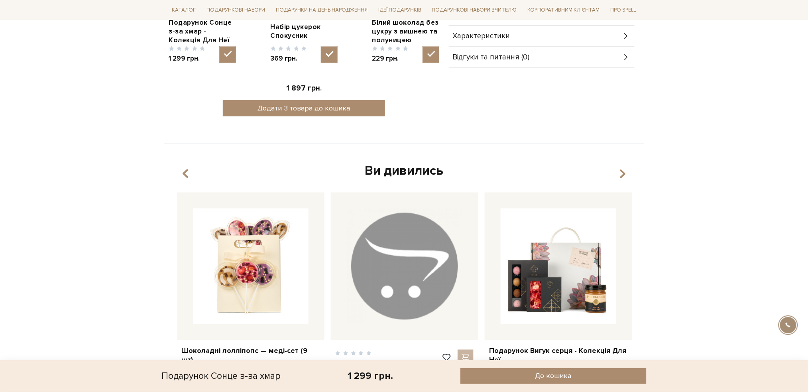
scroll to position [532, 0]
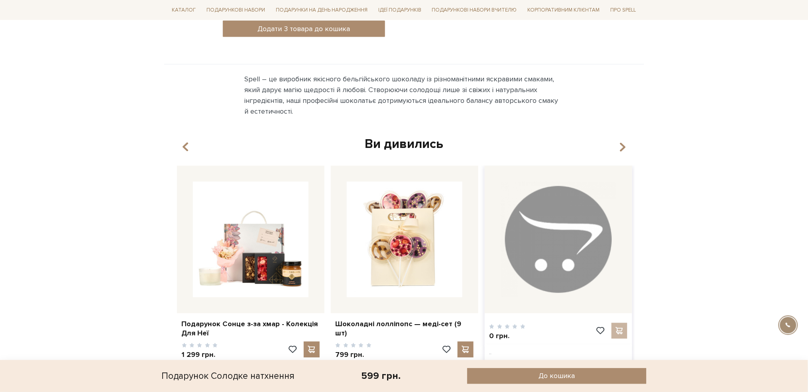
scroll to position [532, 0]
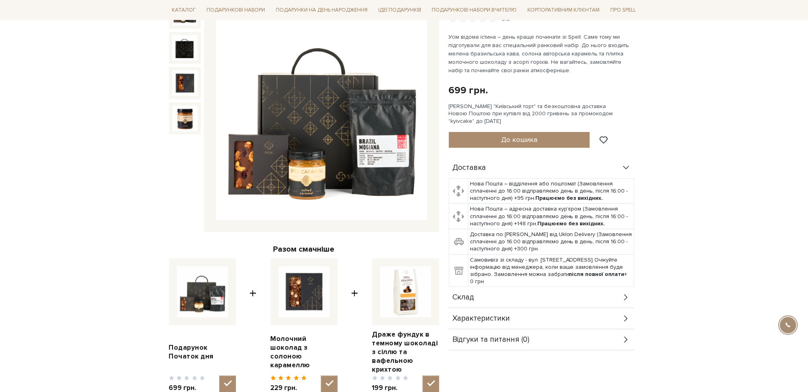
scroll to position [106, 0]
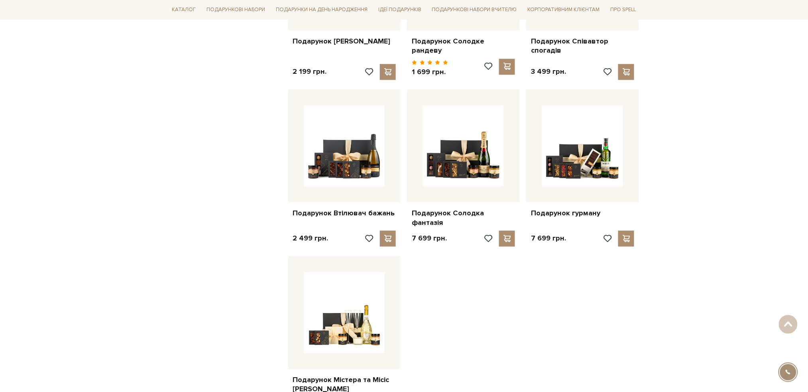
scroll to position [638, 0]
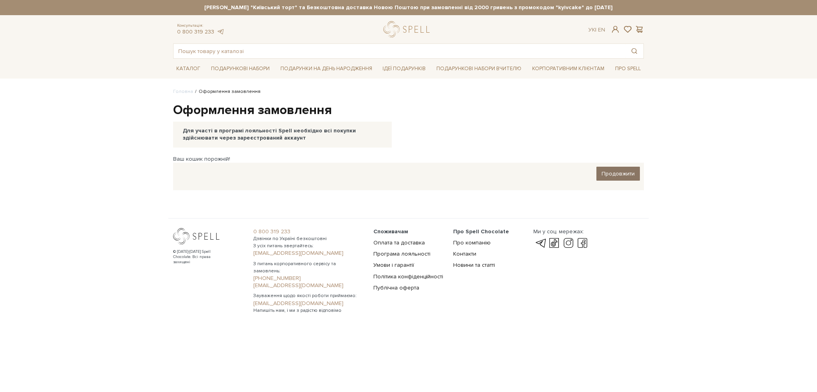
click at [618, 169] on link "Продовжити" at bounding box center [617, 174] width 43 height 14
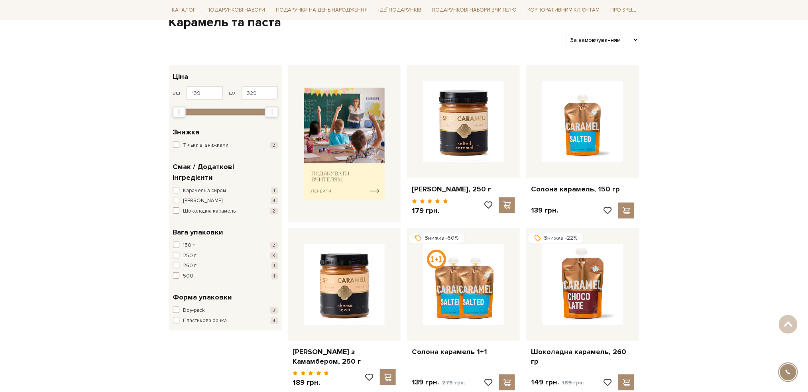
scroll to position [53, 0]
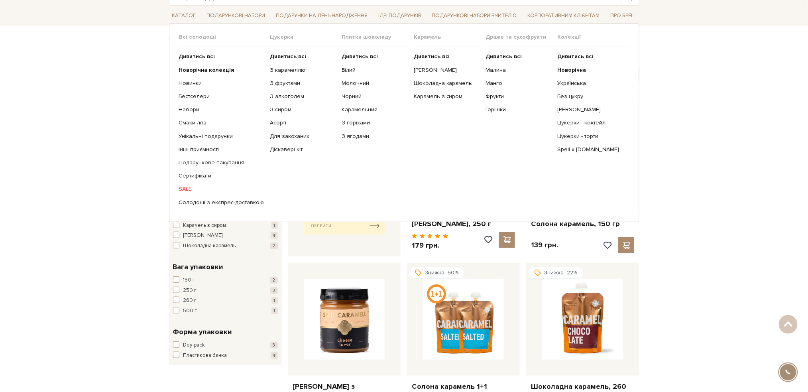
click at [180, 187] on link "SALE" at bounding box center [221, 188] width 85 height 7
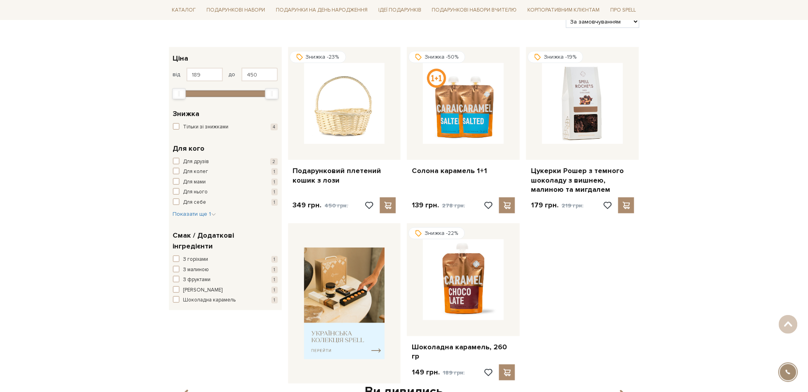
scroll to position [160, 0]
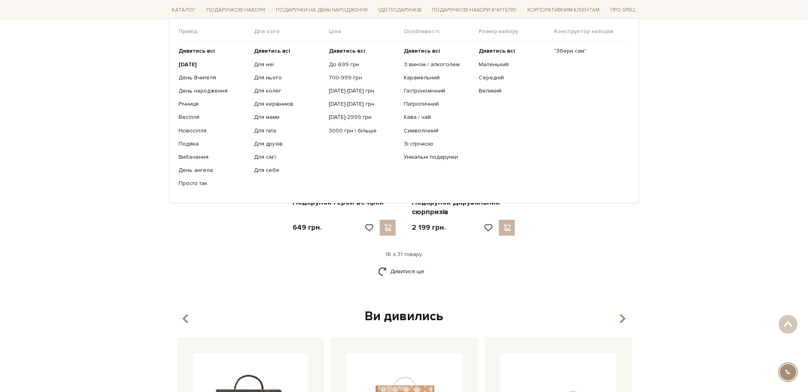
scroll to position [585, 0]
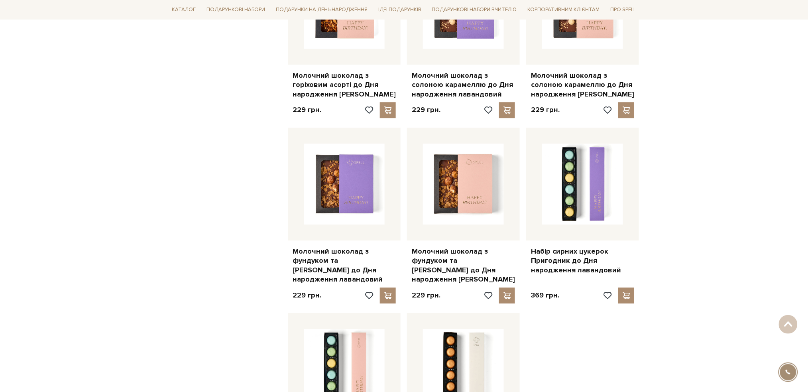
scroll to position [957, 0]
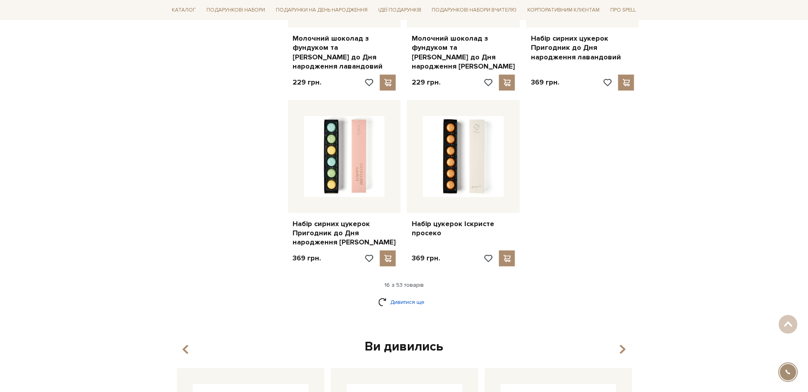
click at [412, 296] on link "Дивитися ще" at bounding box center [404, 302] width 52 height 14
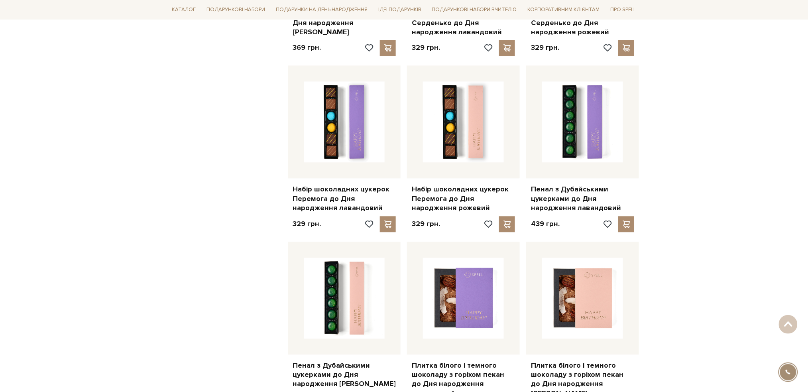
scroll to position [1808, 0]
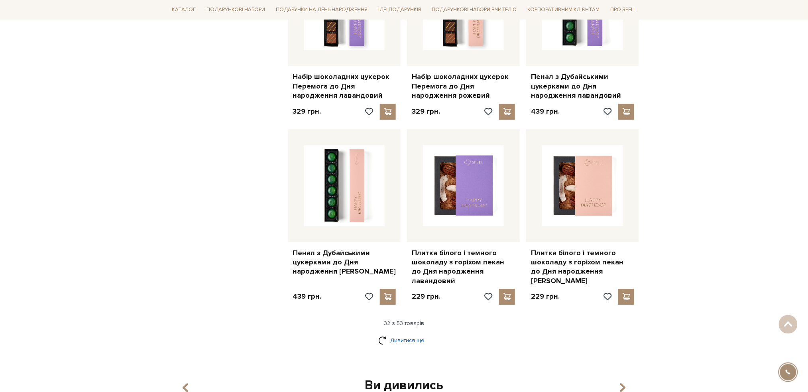
click at [406, 333] on link "Дивитися ще" at bounding box center [404, 340] width 52 height 14
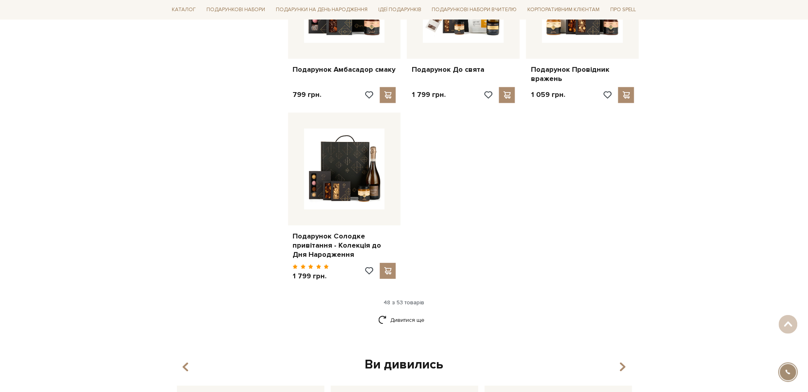
scroll to position [2872, 0]
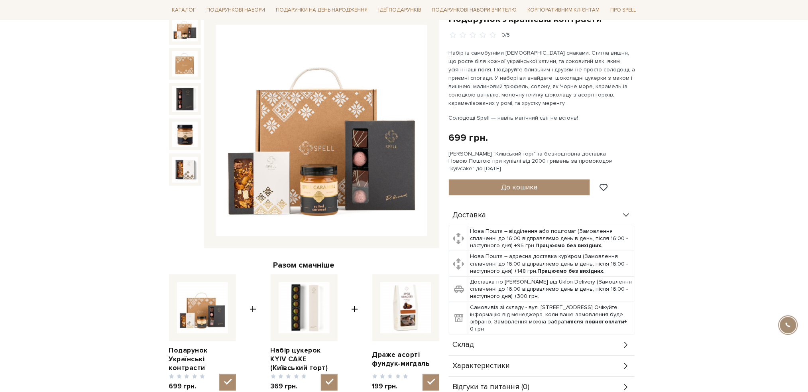
scroll to position [106, 0]
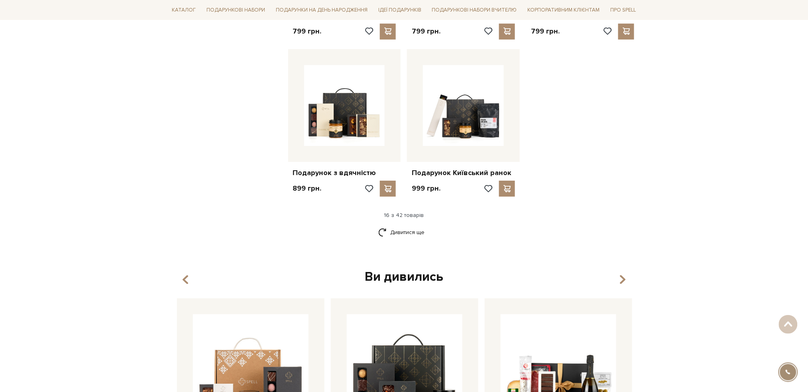
scroll to position [957, 0]
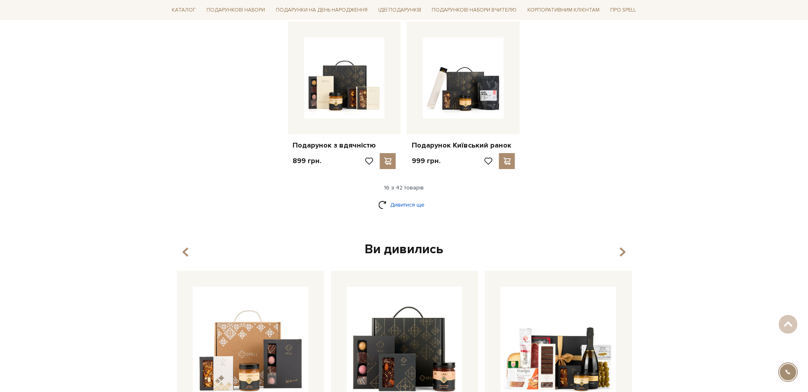
click at [416, 198] on link "Дивитися ще" at bounding box center [404, 205] width 52 height 14
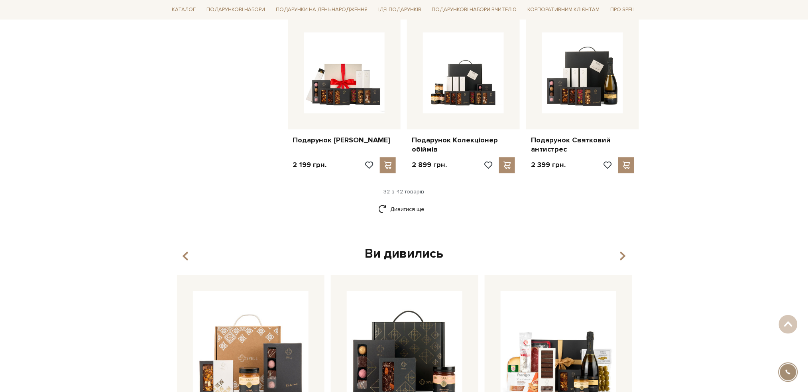
scroll to position [1861, 0]
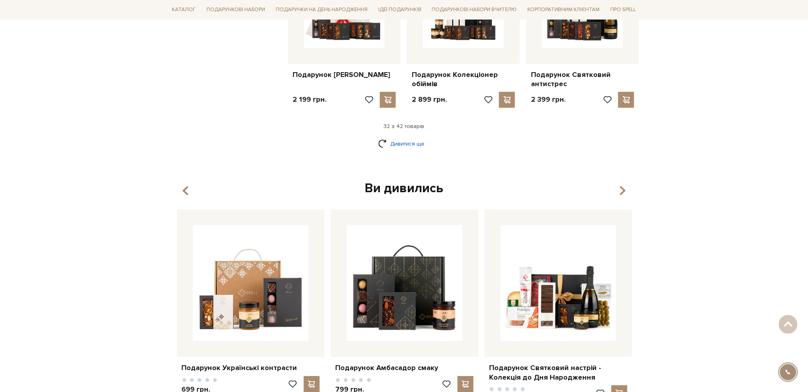
click at [406, 137] on link "Дивитися ще" at bounding box center [404, 144] width 52 height 14
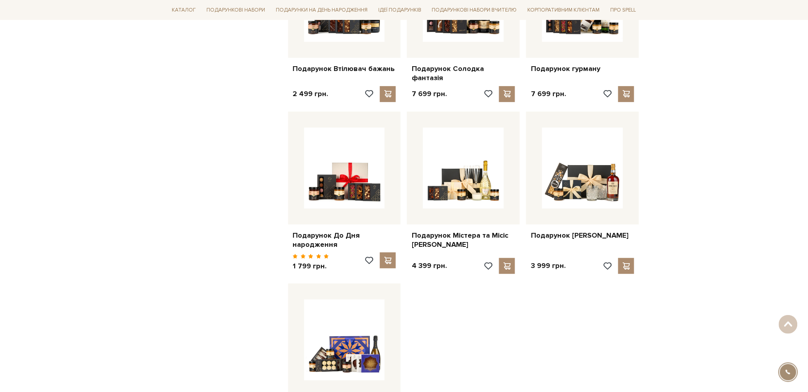
scroll to position [2340, 0]
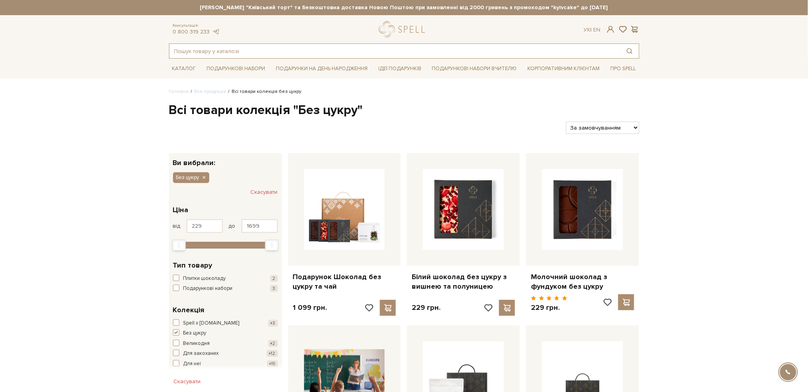
click at [270, 51] on input "text" at bounding box center [395, 51] width 451 height 14
paste input "/our-productions/bestselleri"
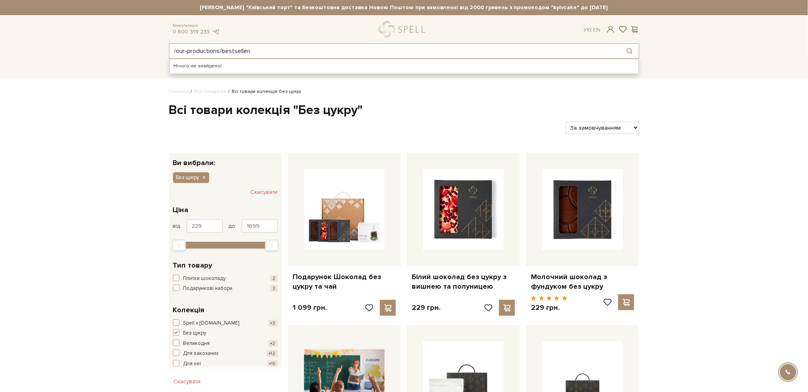
type input "/our-productions/bestselleri"
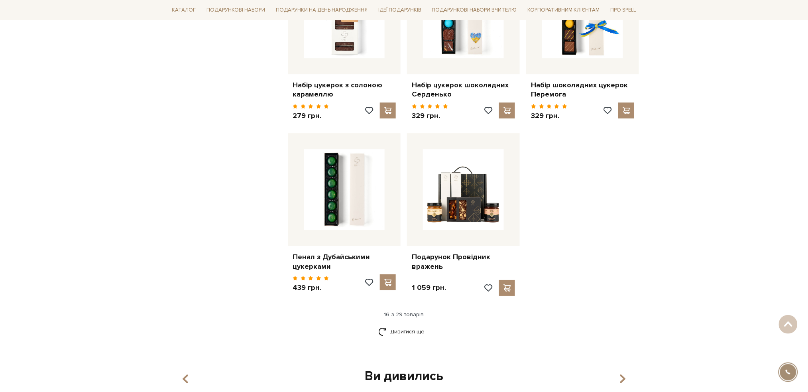
scroll to position [904, 0]
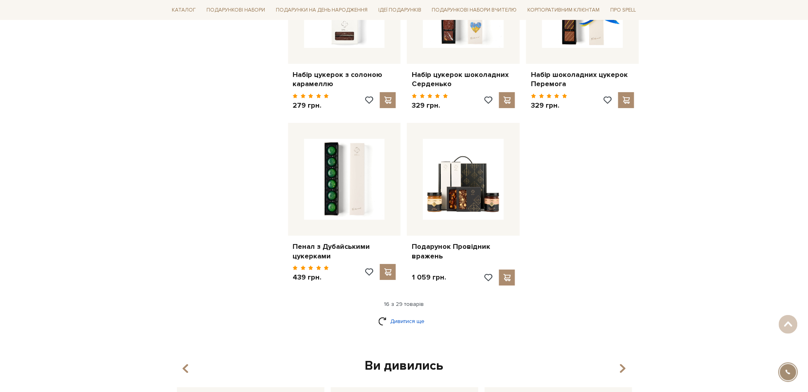
click at [412, 314] on link "Дивитися ще" at bounding box center [404, 321] width 52 height 14
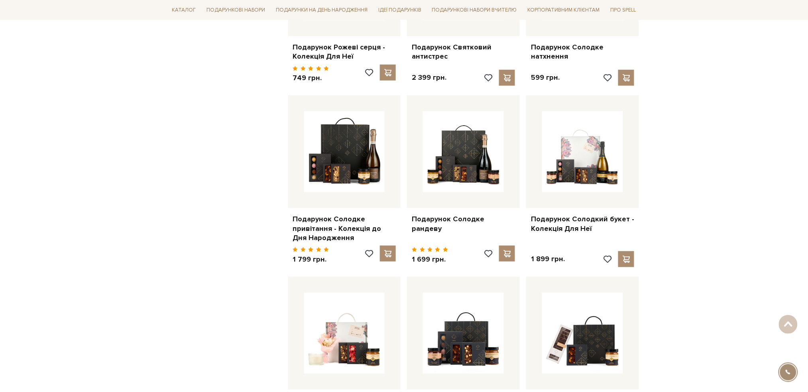
scroll to position [1276, 0]
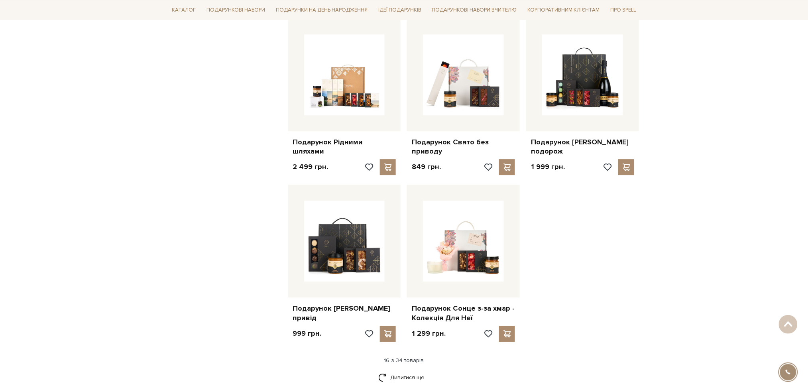
scroll to position [1010, 0]
